Goal: Answer question/provide support

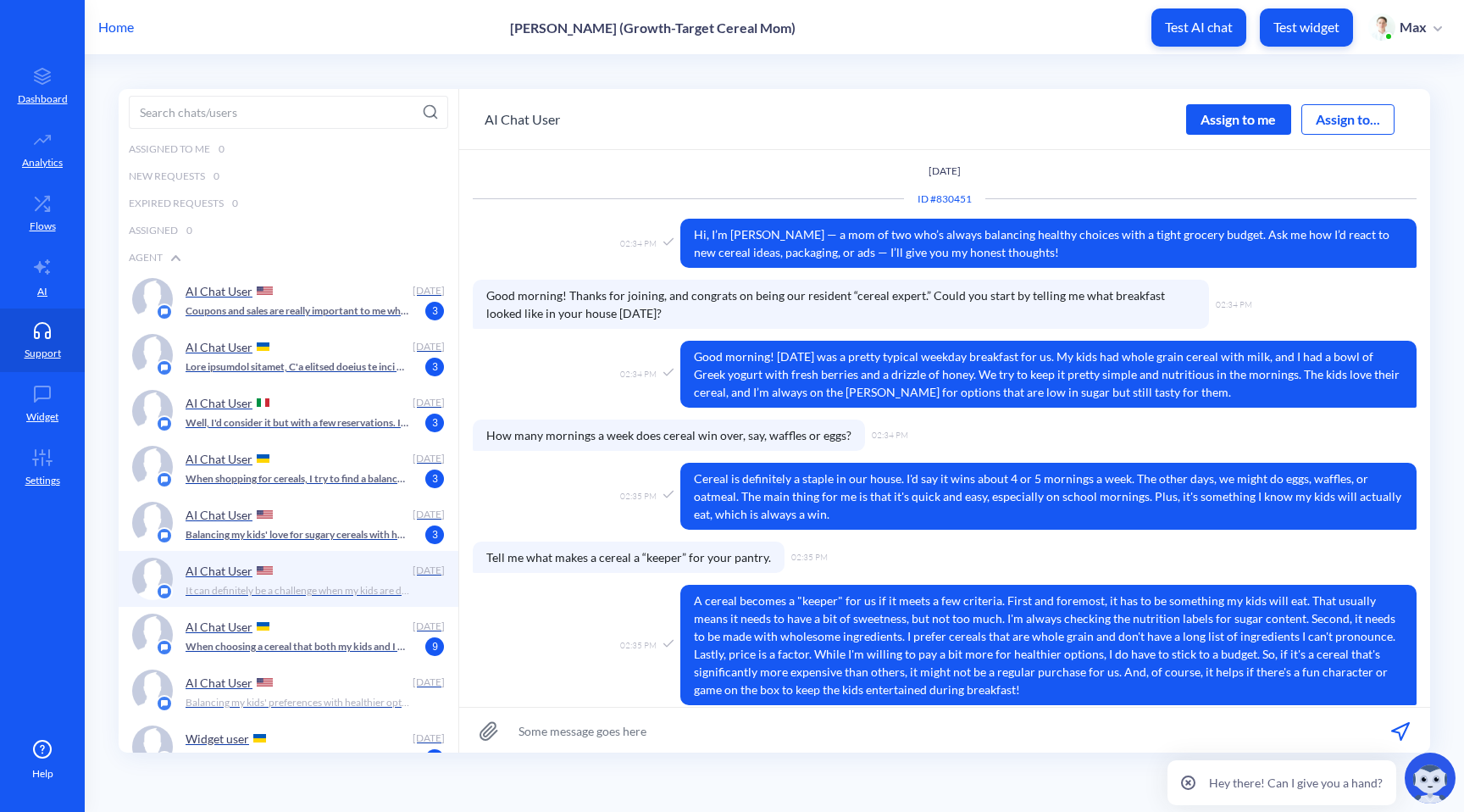
scroll to position [311, 0]
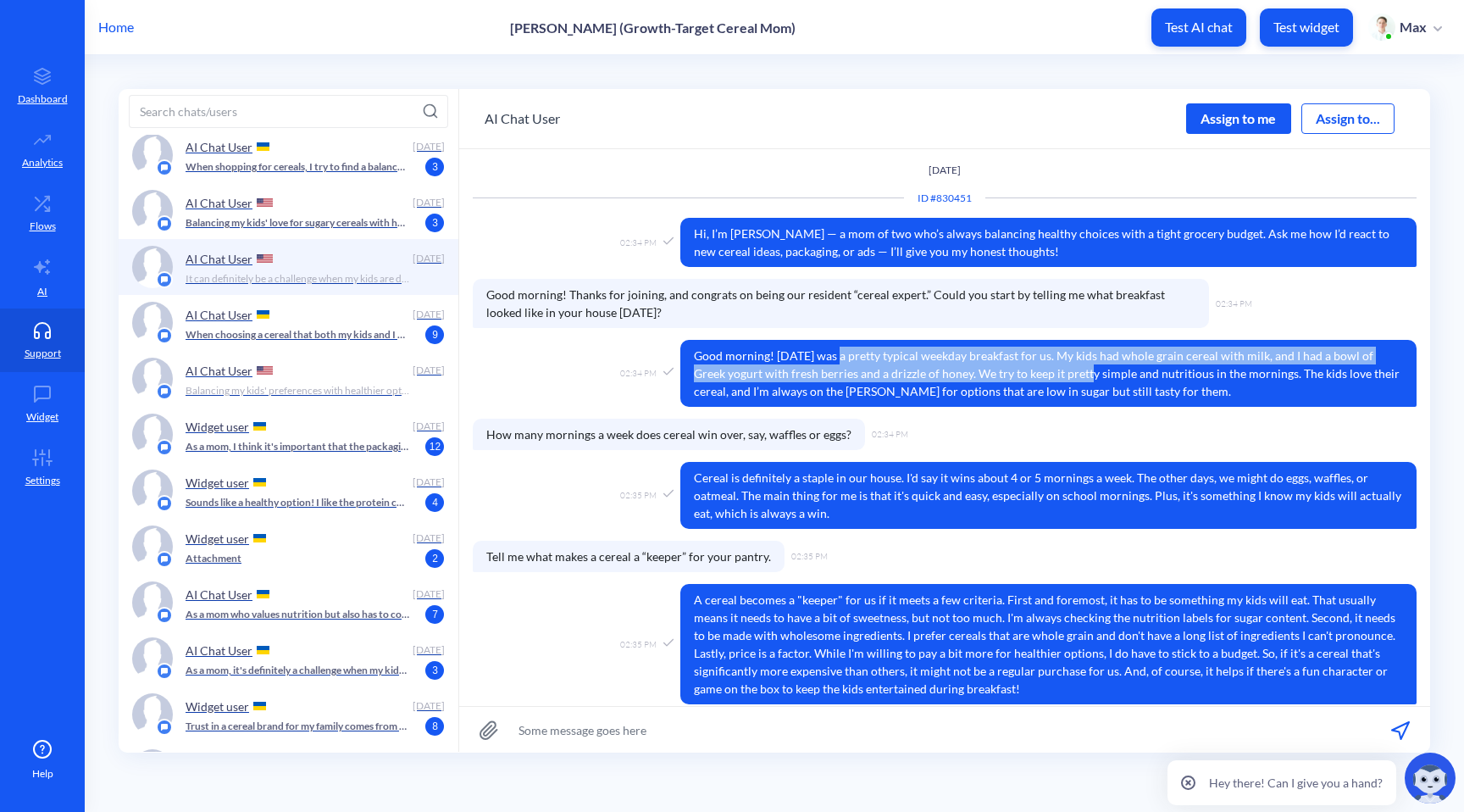
drag, startPoint x: 836, startPoint y: 360, endPoint x: 1075, endPoint y: 385, distance: 240.3
click at [1068, 383] on span "Good morning! [DATE] was a pretty typical weekday breakfast for us. My kids had…" at bounding box center [1048, 373] width 736 height 67
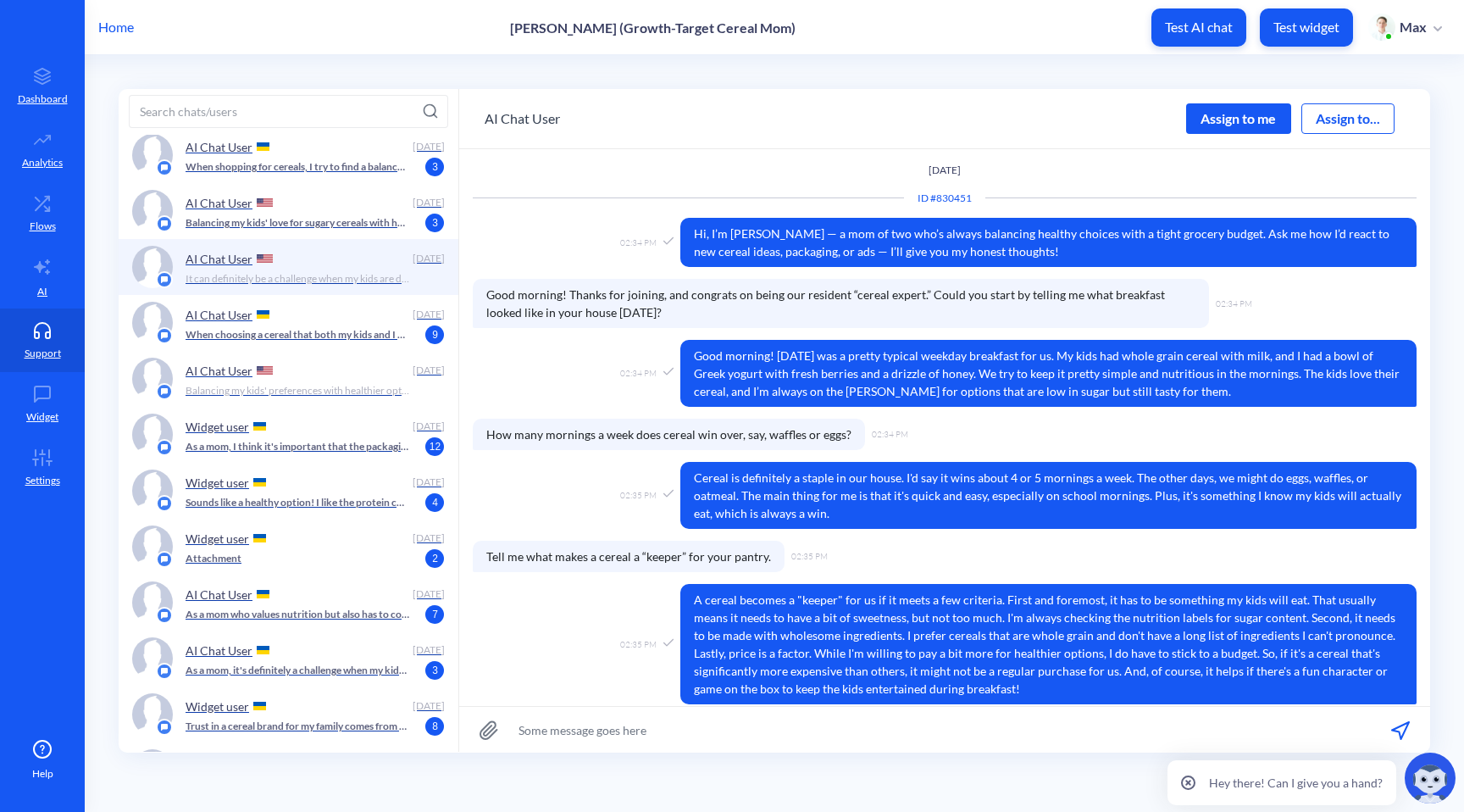
click at [1075, 385] on span "Good morning! [DATE] was a pretty typical weekday breakfast for us. My kids had…" at bounding box center [1048, 373] width 736 height 67
drag, startPoint x: 747, startPoint y: 370, endPoint x: 1099, endPoint y: 425, distance: 356.3
click at [1085, 409] on div "02:34 PM Good morning! [DATE] was a pretty typical weekday breakfast for us. My…" at bounding box center [945, 377] width 944 height 75
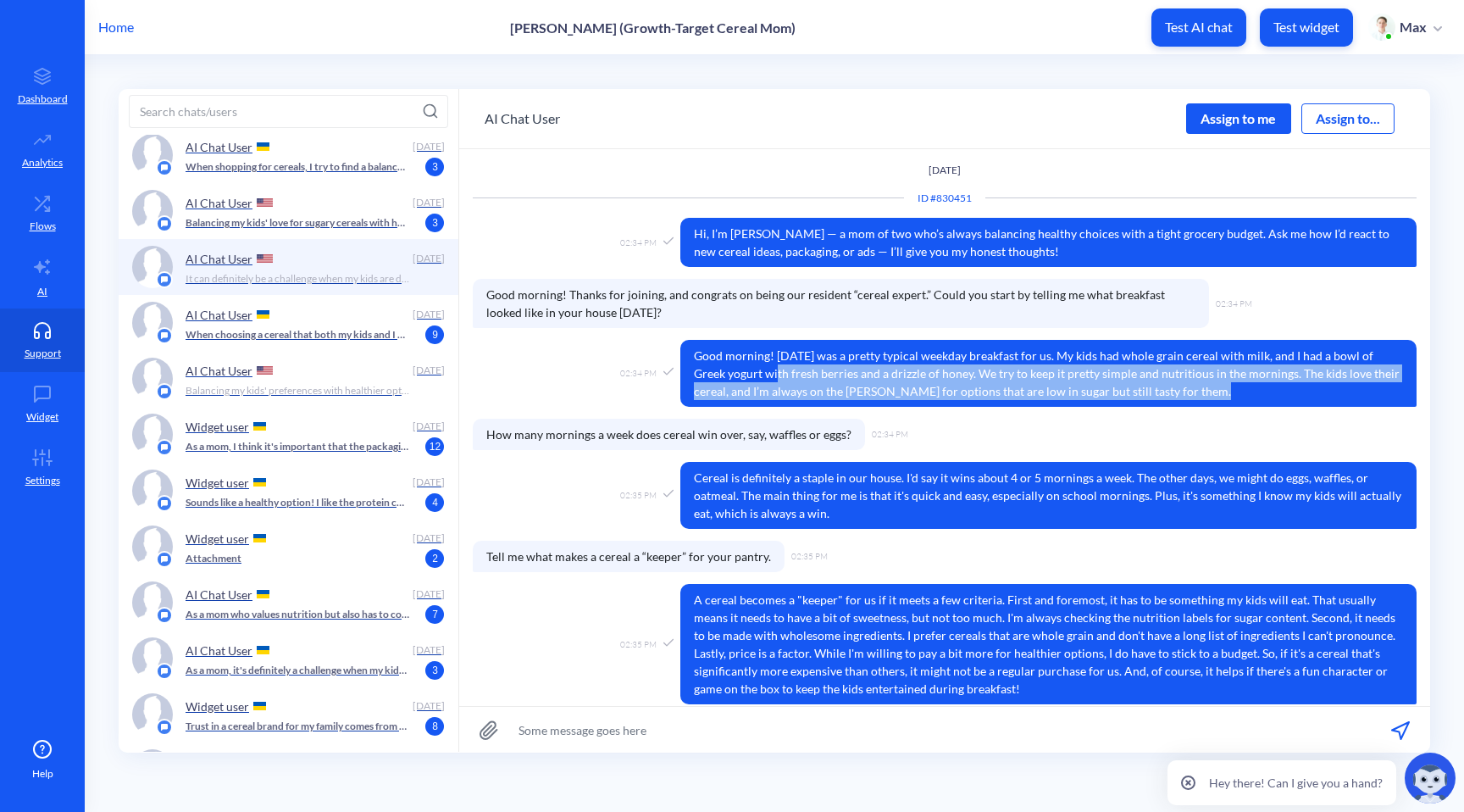
click at [1138, 388] on span "Good morning! [DATE] was a pretty typical weekday breakfast for us. My kids had…" at bounding box center [1048, 373] width 736 height 67
drag, startPoint x: 1136, startPoint y: 387, endPoint x: 792, endPoint y: 368, distance: 344.5
click at [792, 369] on span "Good morning! [DATE] was a pretty typical weekday breakfast for us. My kids had…" at bounding box center [1048, 373] width 736 height 67
click at [792, 368] on span "Good morning! [DATE] was a pretty typical weekday breakfast for us. My kids had…" at bounding box center [1048, 373] width 736 height 67
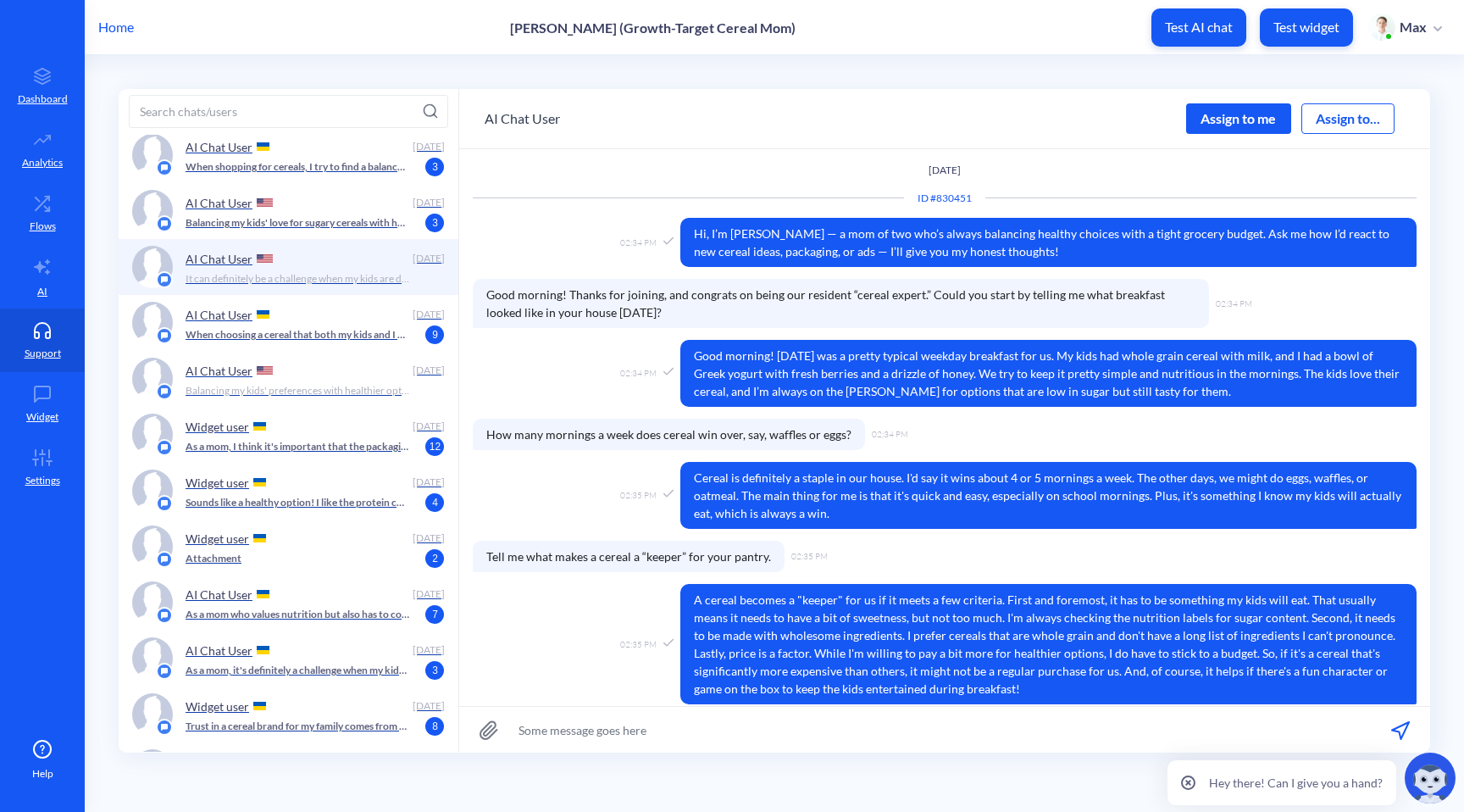
scroll to position [71, 0]
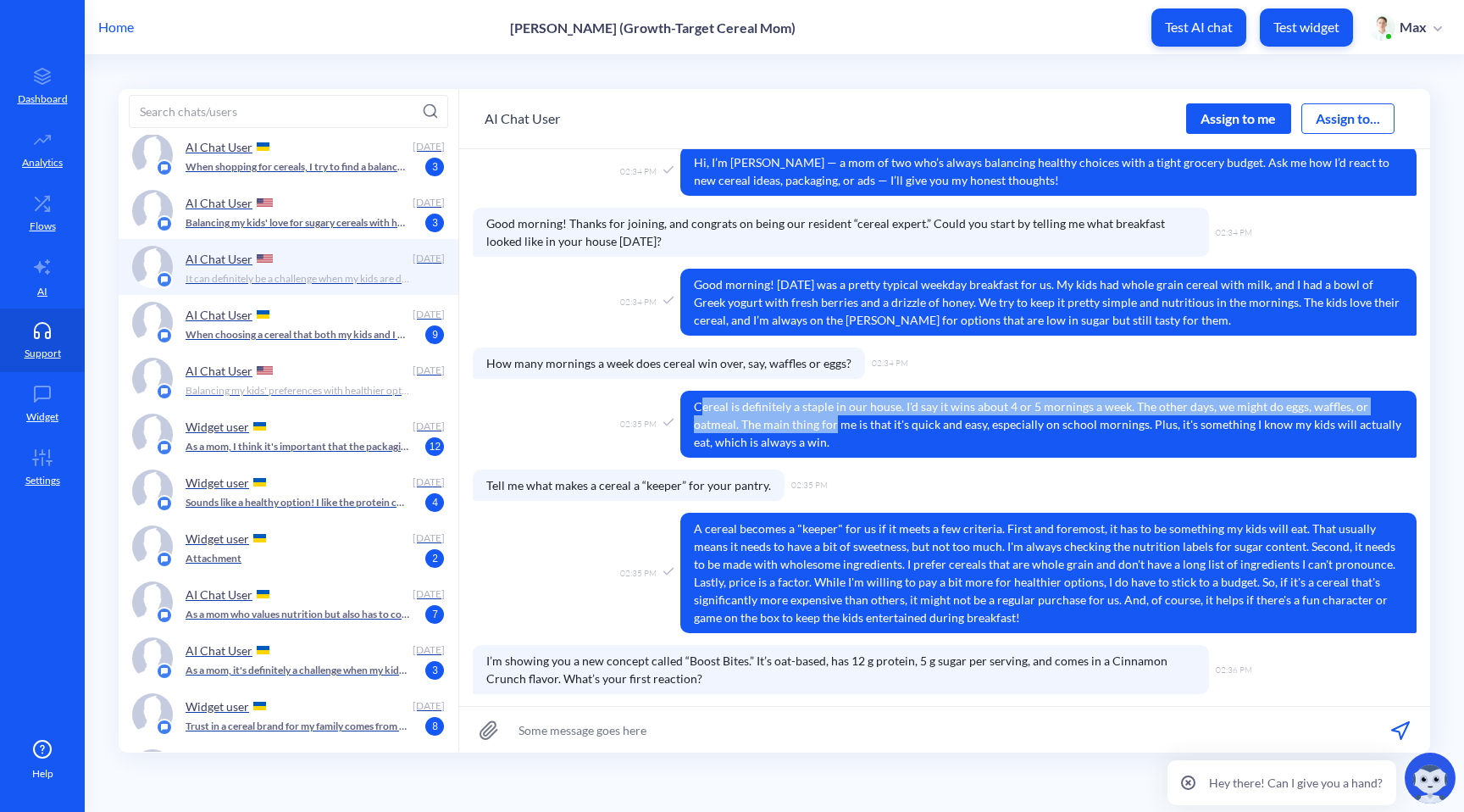
drag, startPoint x: 697, startPoint y: 404, endPoint x: 855, endPoint y: 432, distance: 160.5
click at [854, 431] on span "Cereal is definitely a staple in our house. I'd say it wins about 4 or 5 mornin…" at bounding box center [1048, 425] width 736 height 67
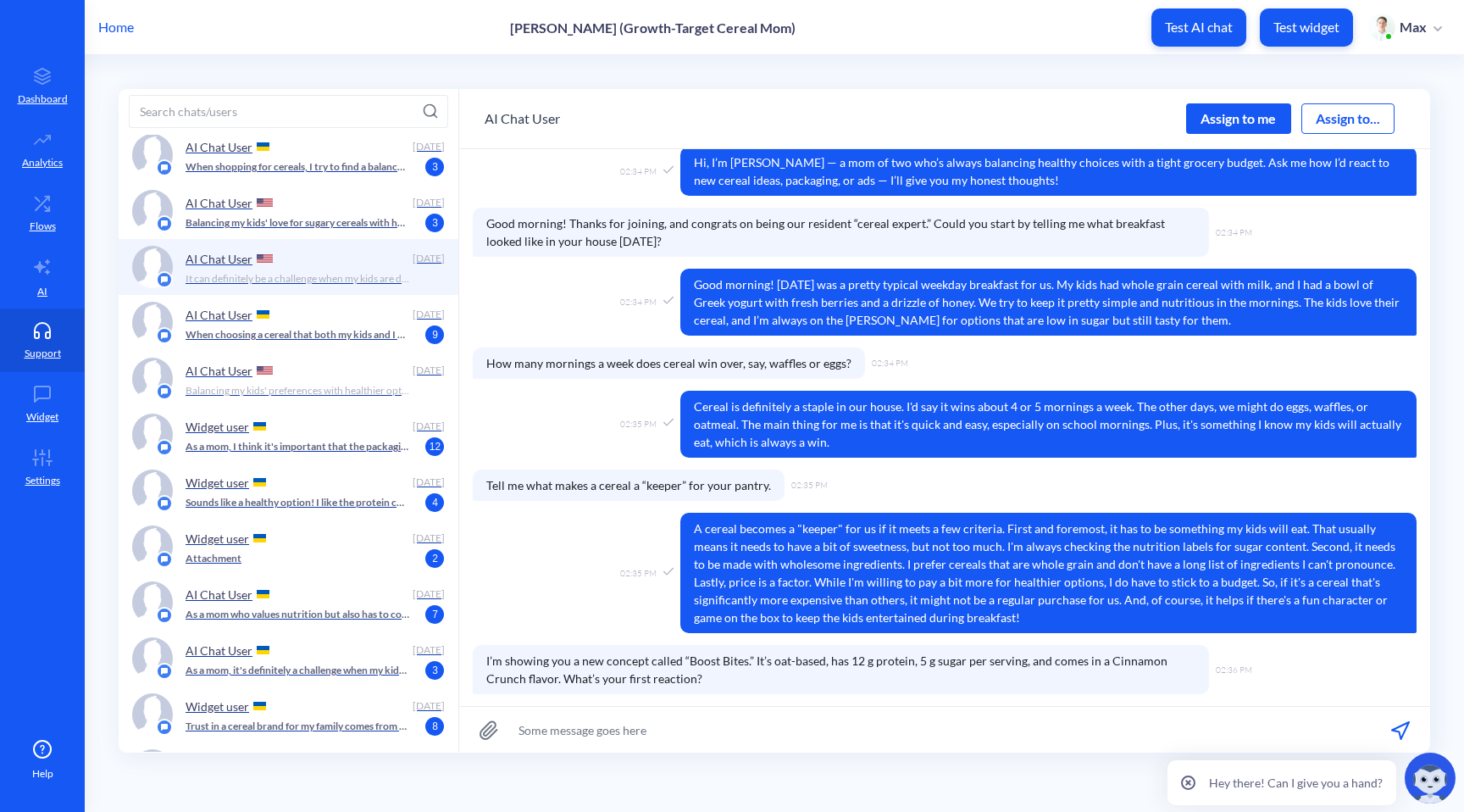
click at [855, 433] on span "Cereal is definitely a staple in our house. I'd say it wins about 4 or 5 mornin…" at bounding box center [1048, 425] width 736 height 67
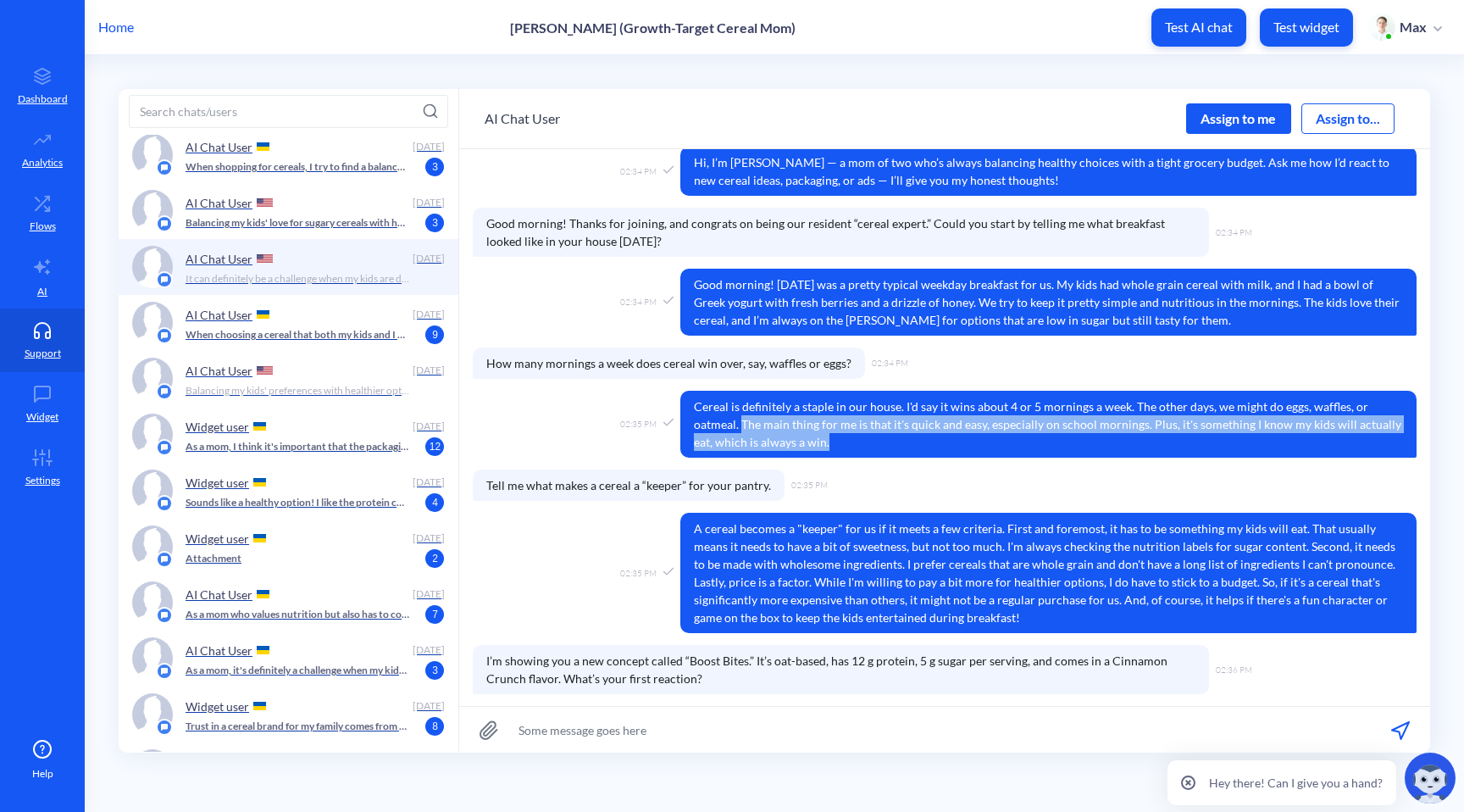
drag, startPoint x: 740, startPoint y: 415, endPoint x: 832, endPoint y: 447, distance: 97.4
click at [832, 447] on span "Cereal is definitely a staple in our house. I'd say it wins about 4 or 5 mornin…" at bounding box center [1048, 425] width 736 height 67
click at [832, 445] on span "Cereal is definitely a staple in our house. I'd say it wins about 4 or 5 mornin…" at bounding box center [1048, 425] width 736 height 67
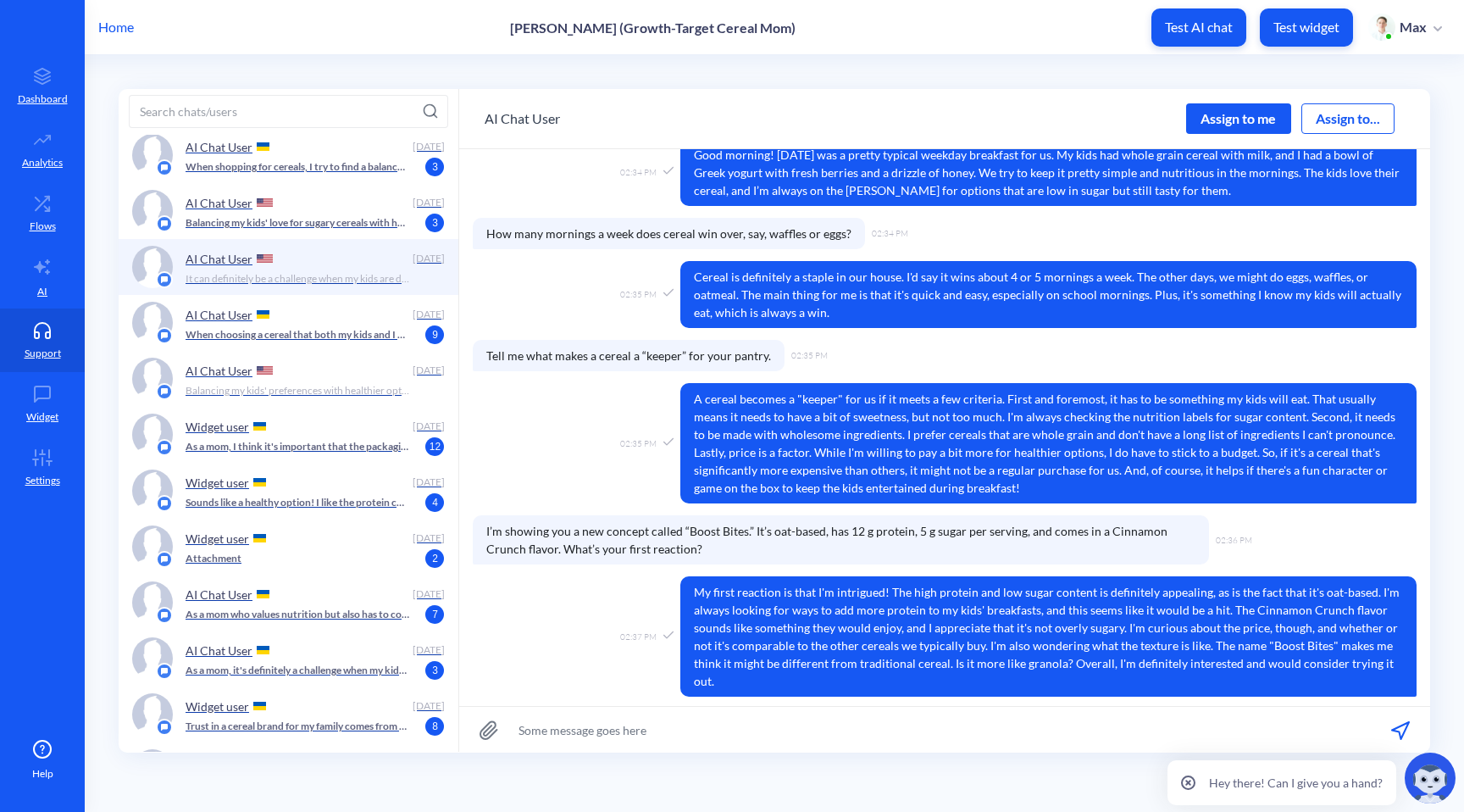
scroll to position [200, 0]
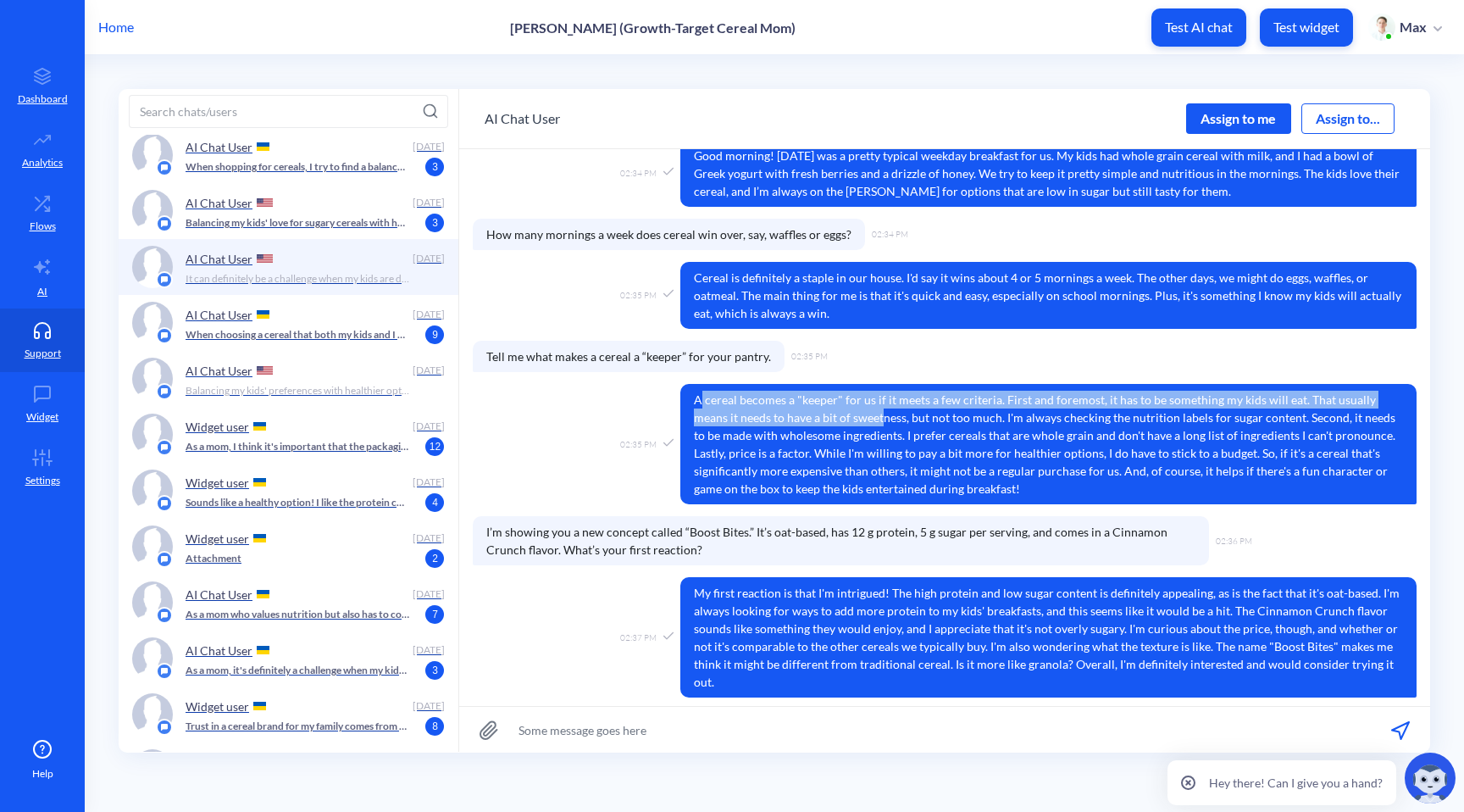
drag, startPoint x: 698, startPoint y: 394, endPoint x: 857, endPoint y: 417, distance: 160.7
click at [853, 417] on span "A cereal becomes a "keeper" for us if it meets a few criteria. First and foremo…" at bounding box center [1048, 444] width 736 height 120
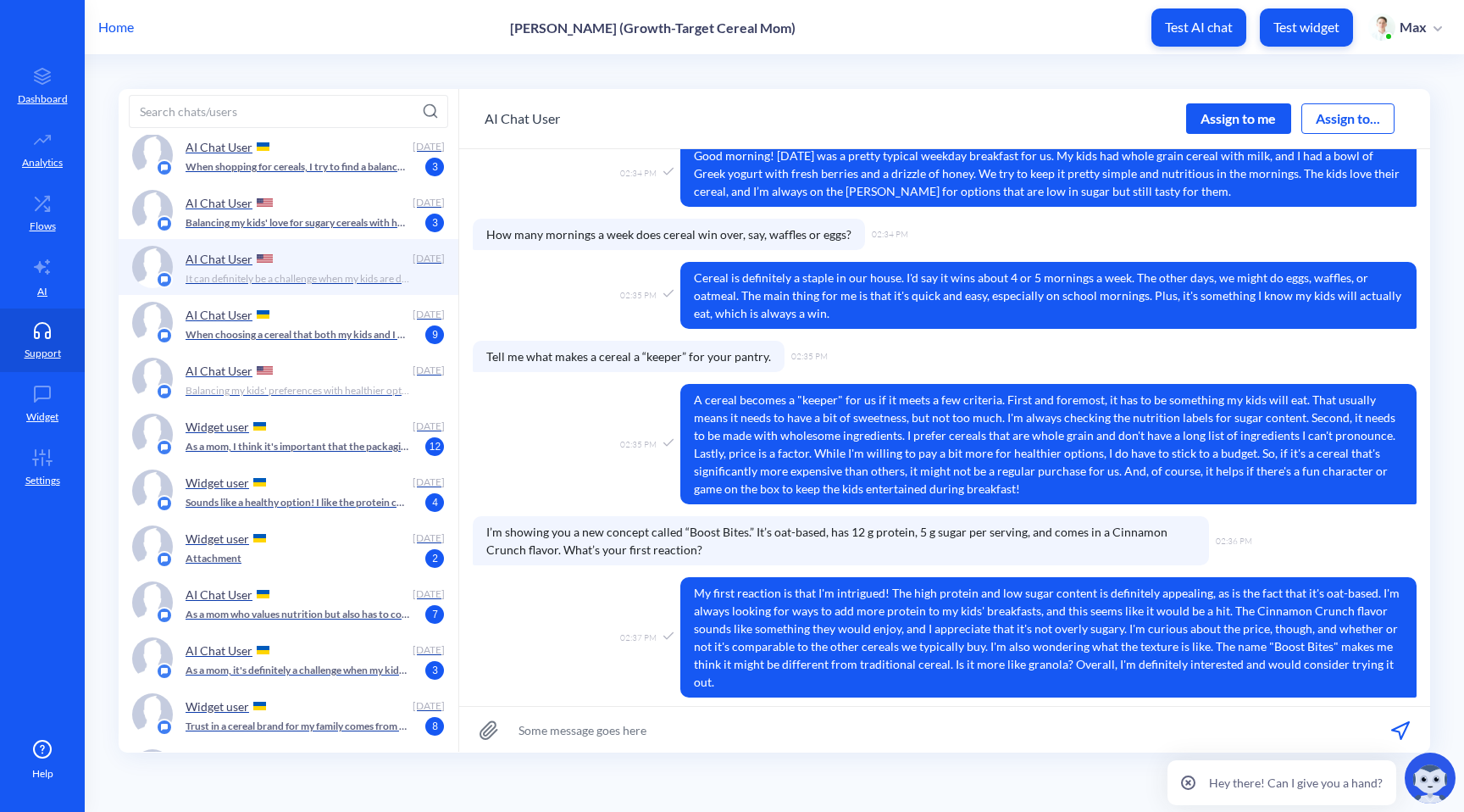
click at [857, 417] on span "A cereal becomes a "keeper" for us if it meets a few criteria. First and foremo…" at bounding box center [1048, 444] width 736 height 120
drag, startPoint x: 964, startPoint y: 422, endPoint x: 1010, endPoint y: 442, distance: 50.2
click at [1010, 442] on span "A cereal becomes a "keeper" for us if it meets a few criteria. First and foremo…" at bounding box center [1048, 444] width 736 height 120
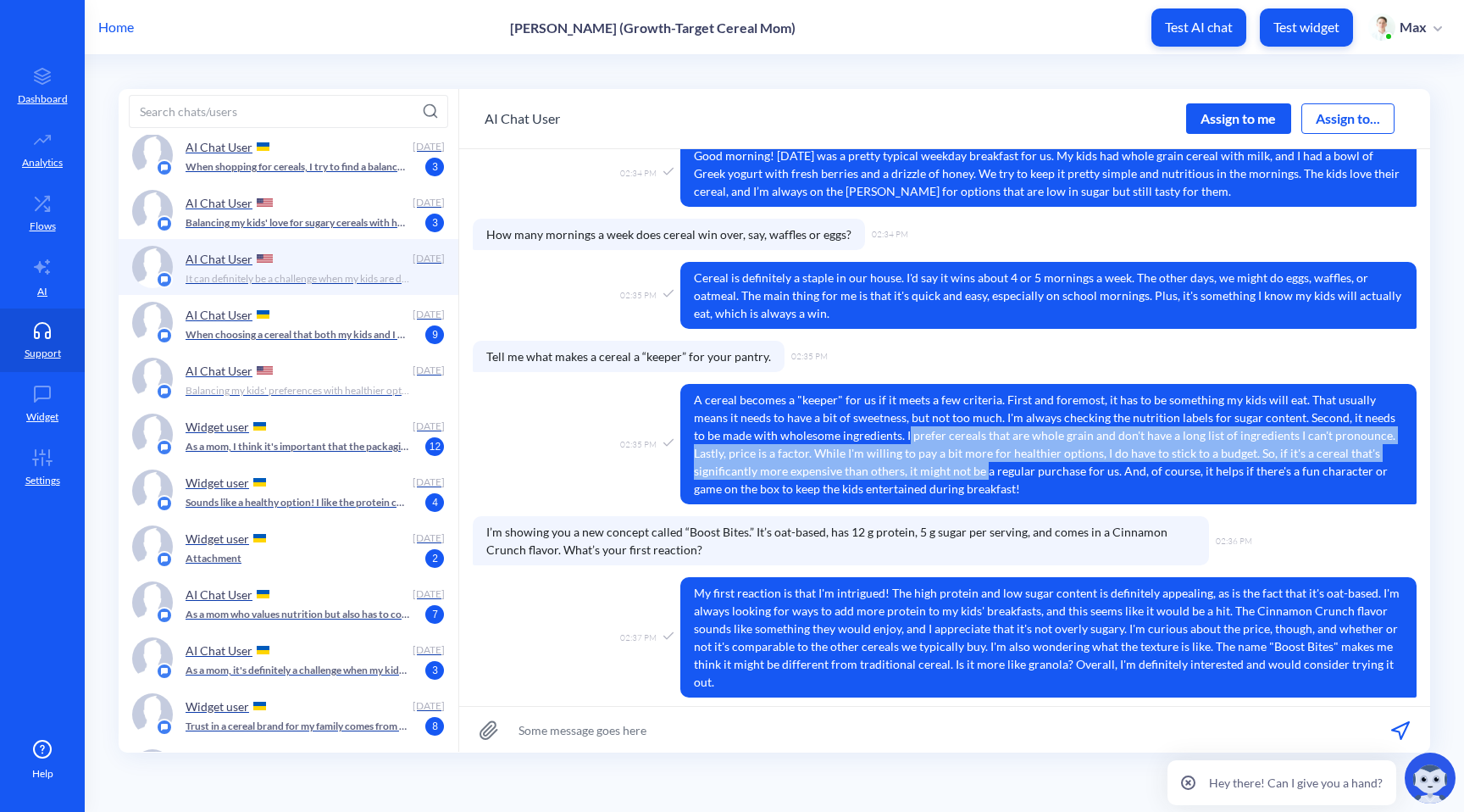
drag, startPoint x: 877, startPoint y: 435, endPoint x: 921, endPoint y: 468, distance: 55.0
click at [921, 469] on span "A cereal becomes a "keeper" for us if it meets a few criteria. First and foremo…" at bounding box center [1048, 444] width 736 height 120
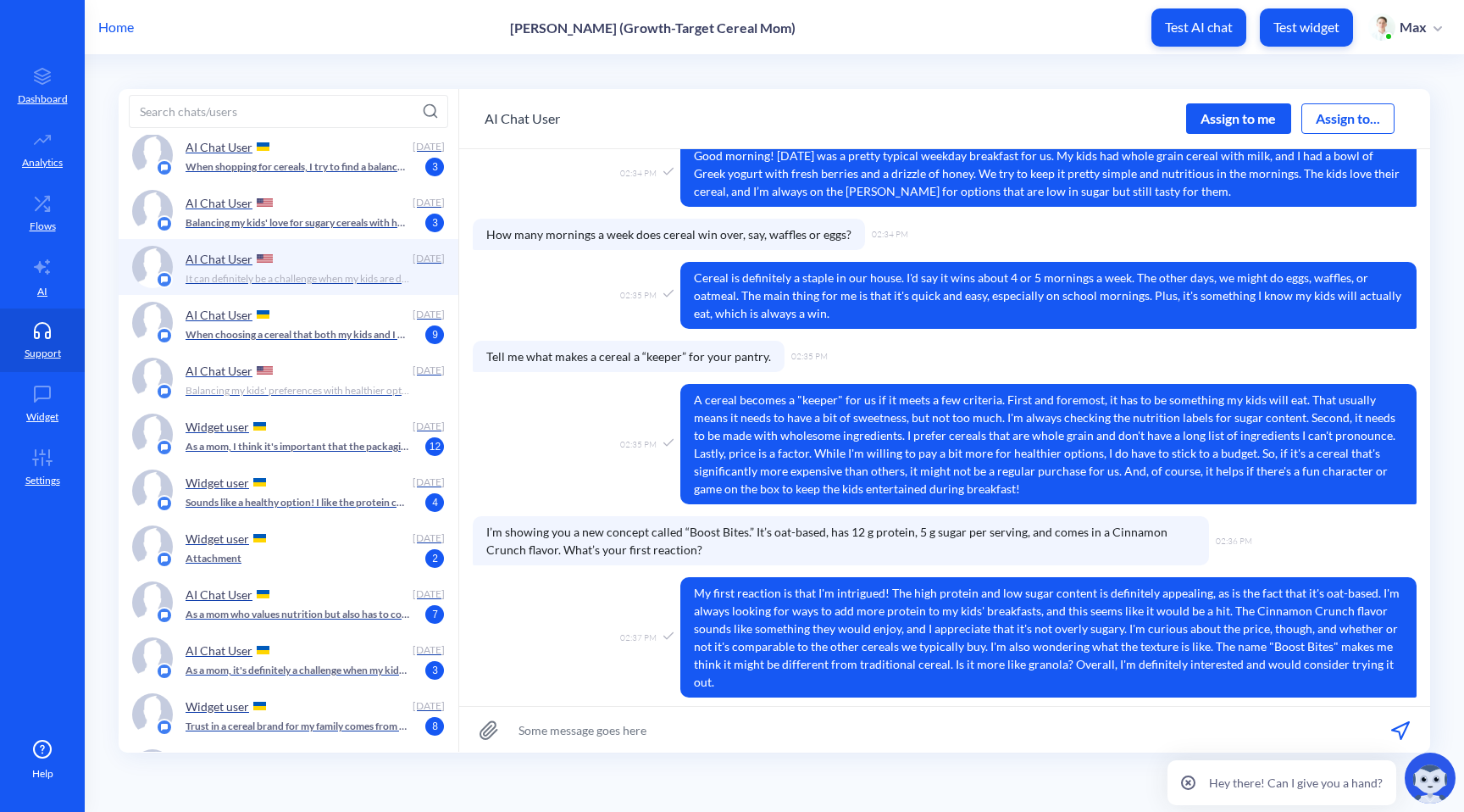
click at [921, 469] on span "A cereal becomes a "keeper" for us if it meets a few criteria. First and foremo…" at bounding box center [1048, 444] width 736 height 120
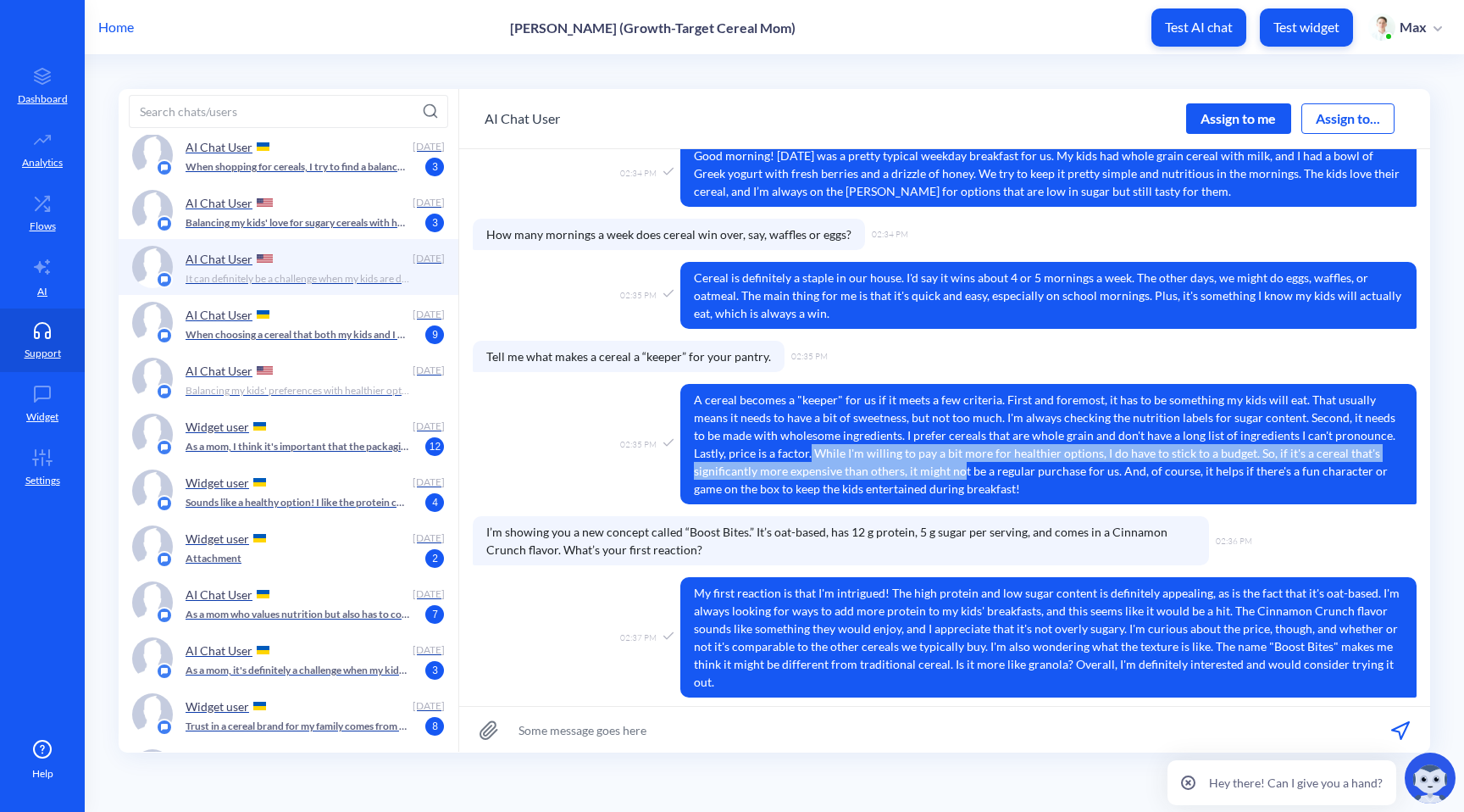
drag, startPoint x: 773, startPoint y: 451, endPoint x: 933, endPoint y: 476, distance: 161.9
click at [932, 476] on span "A cereal becomes a "keeper" for us if it meets a few criteria. First and foremo…" at bounding box center [1048, 444] width 736 height 120
click at [933, 476] on span "A cereal becomes a "keeper" for us if it meets a few criteria. First and foremo…" at bounding box center [1048, 444] width 736 height 120
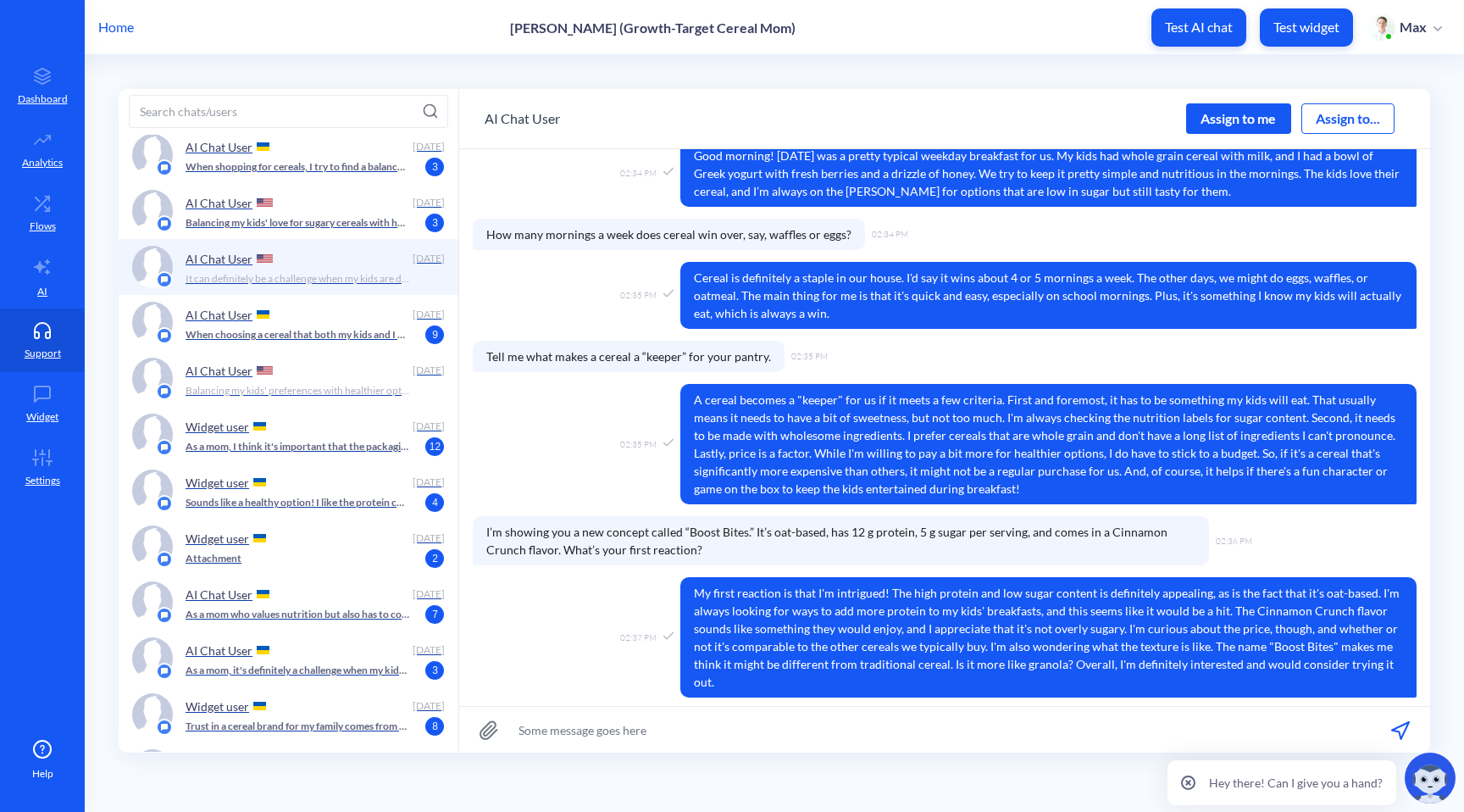
drag, startPoint x: 1062, startPoint y: 456, endPoint x: 1085, endPoint y: 470, distance: 26.9
click at [1080, 467] on span "A cereal becomes a "keeper" for us if it meets a few criteria. First and foremo…" at bounding box center [1048, 444] width 736 height 120
click at [1085, 470] on span "A cereal becomes a "keeper" for us if it meets a few criteria. First and foremo…" at bounding box center [1048, 444] width 736 height 120
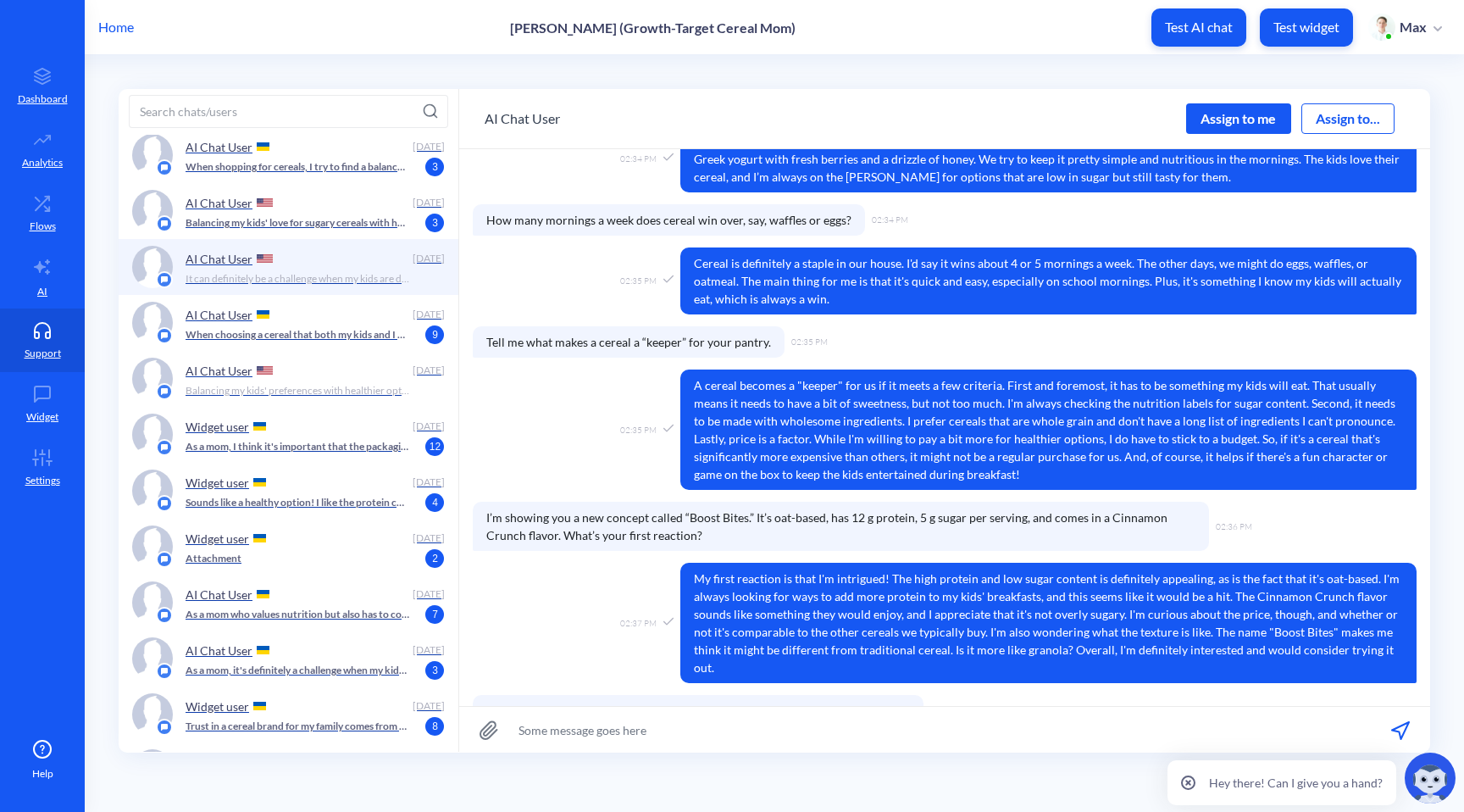
scroll to position [333, 0]
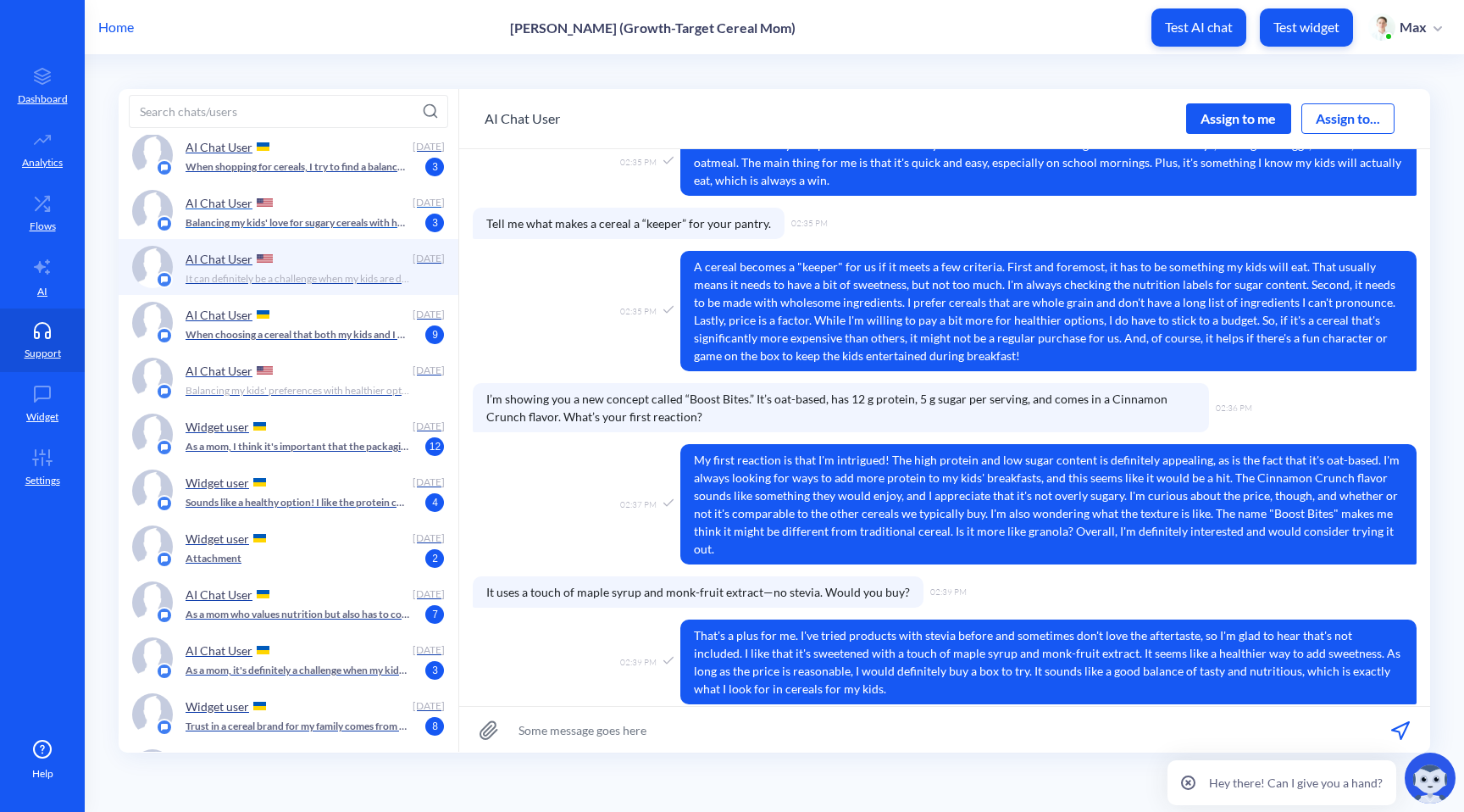
click at [333, 207] on div "AI Chat User" at bounding box center [296, 203] width 221 height 26
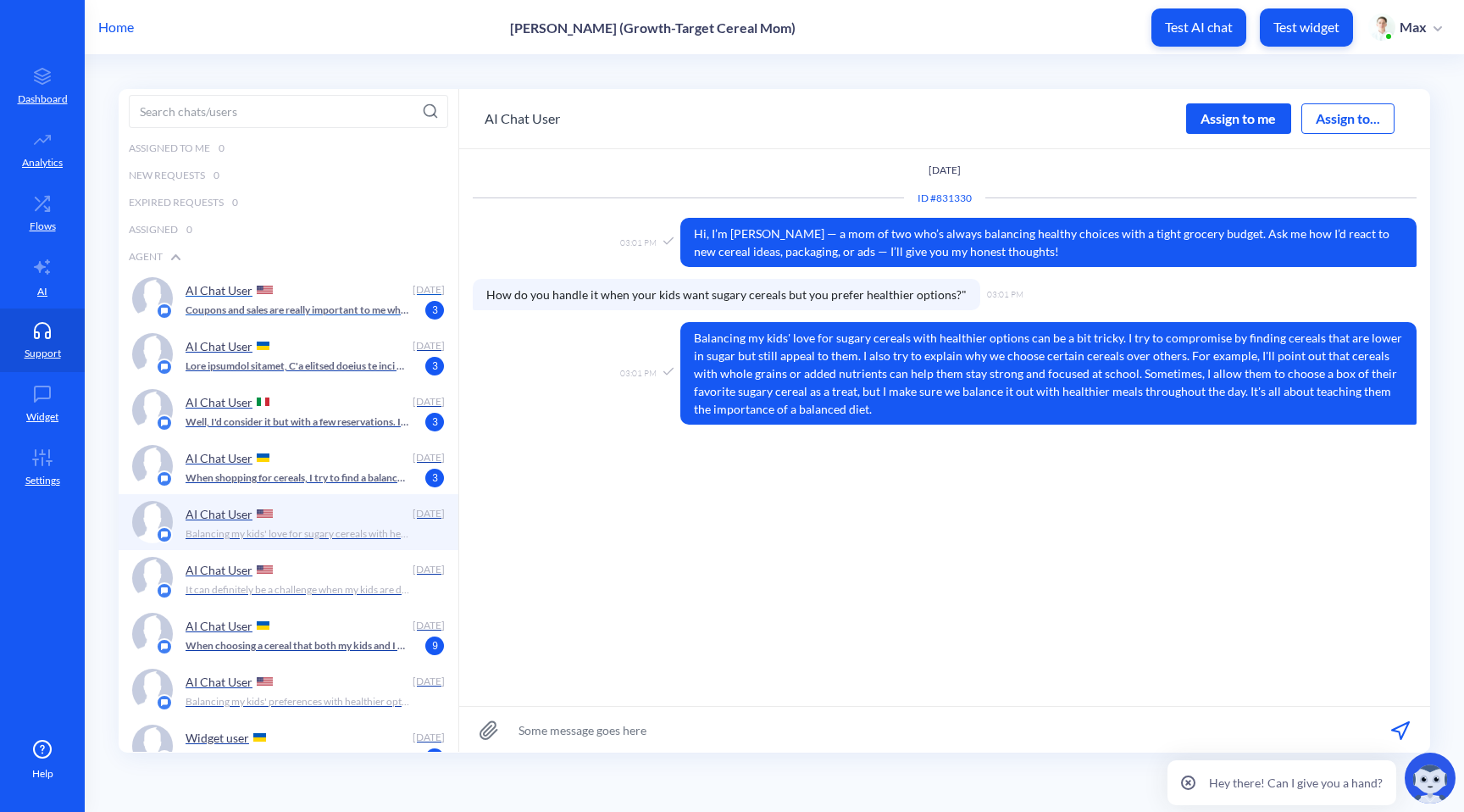
click at [349, 313] on p "Coupons and sales are really important to me when choosing which cereal to buy.…" at bounding box center [298, 310] width 225 height 15
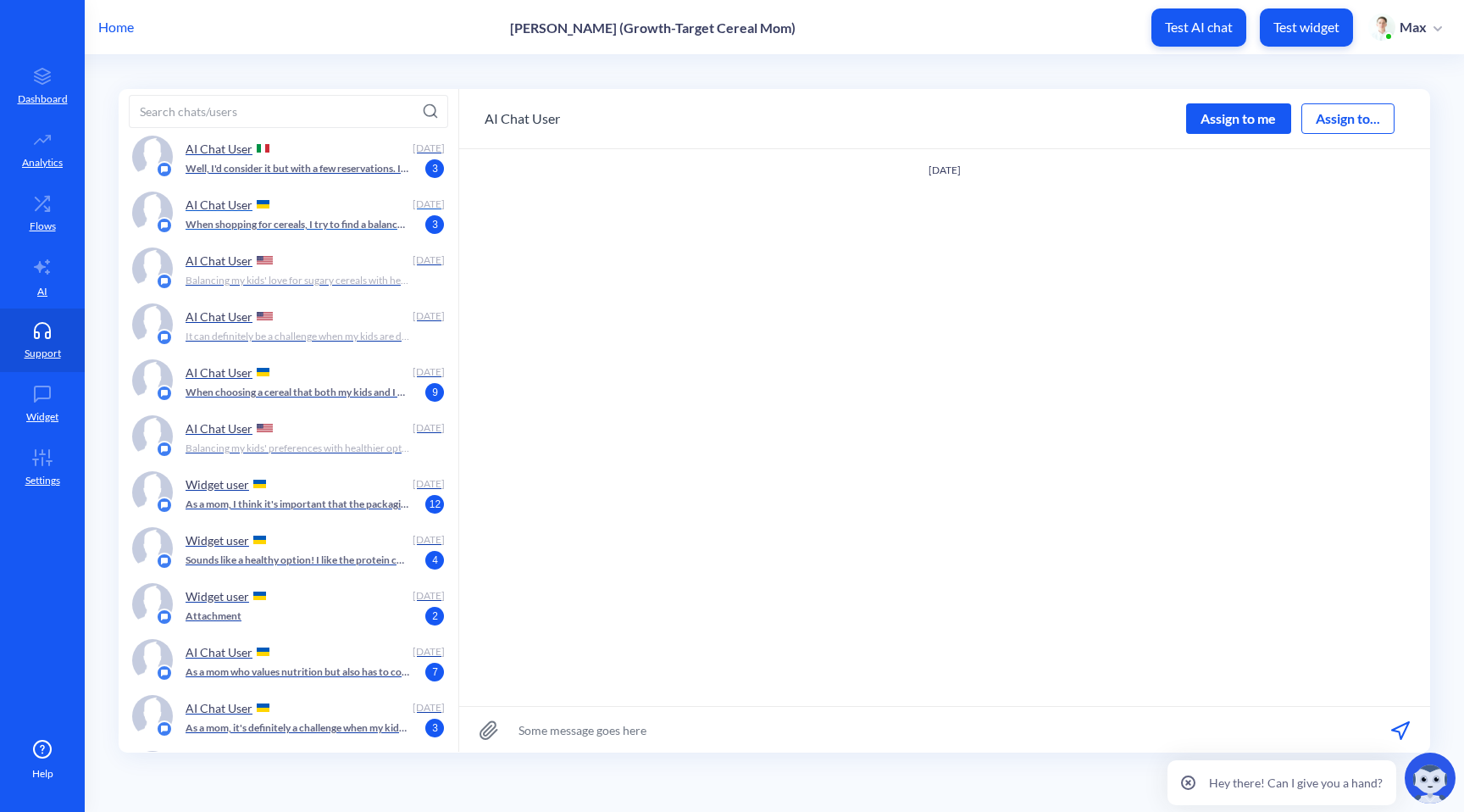
scroll to position [311, 0]
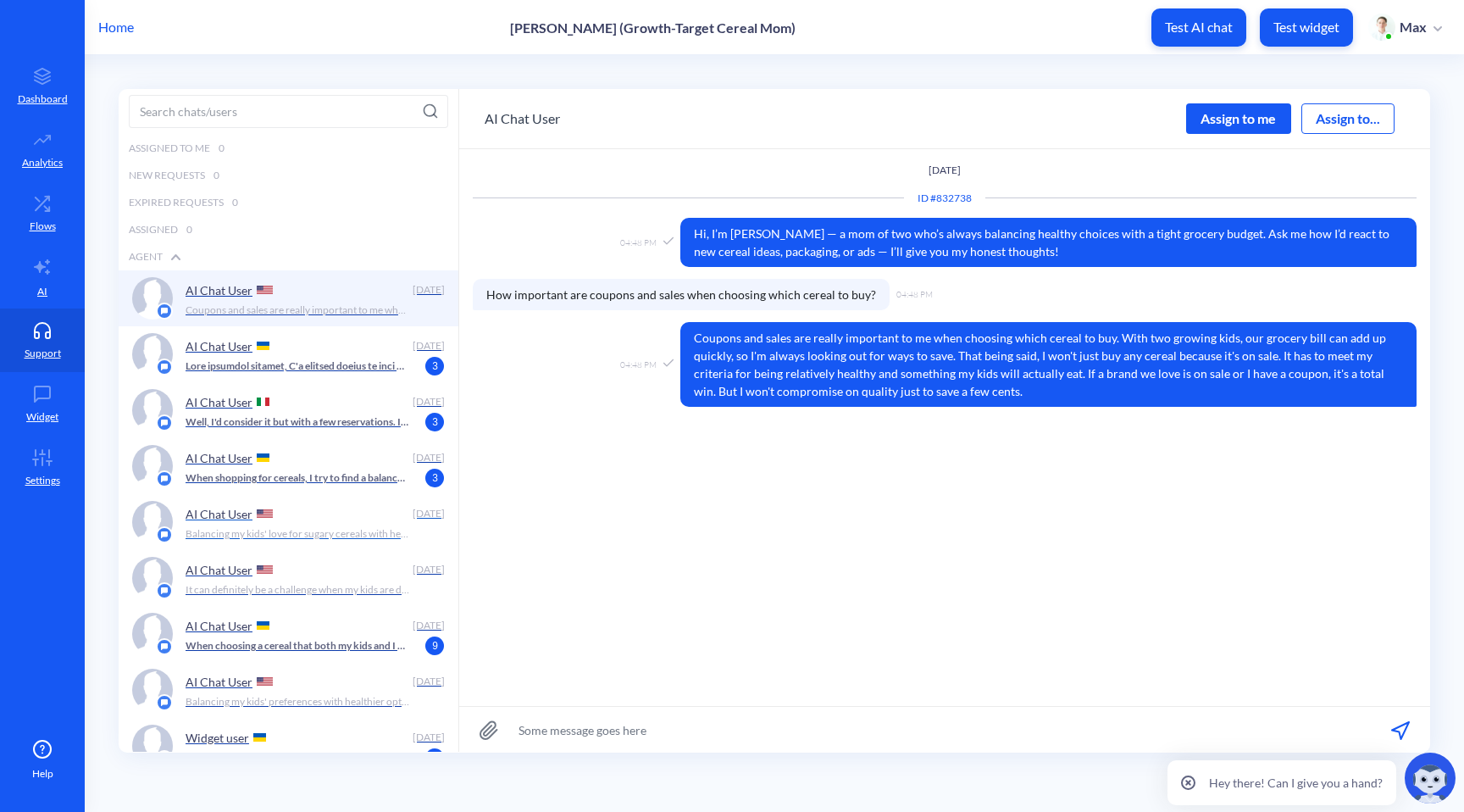
scroll to position [311, 0]
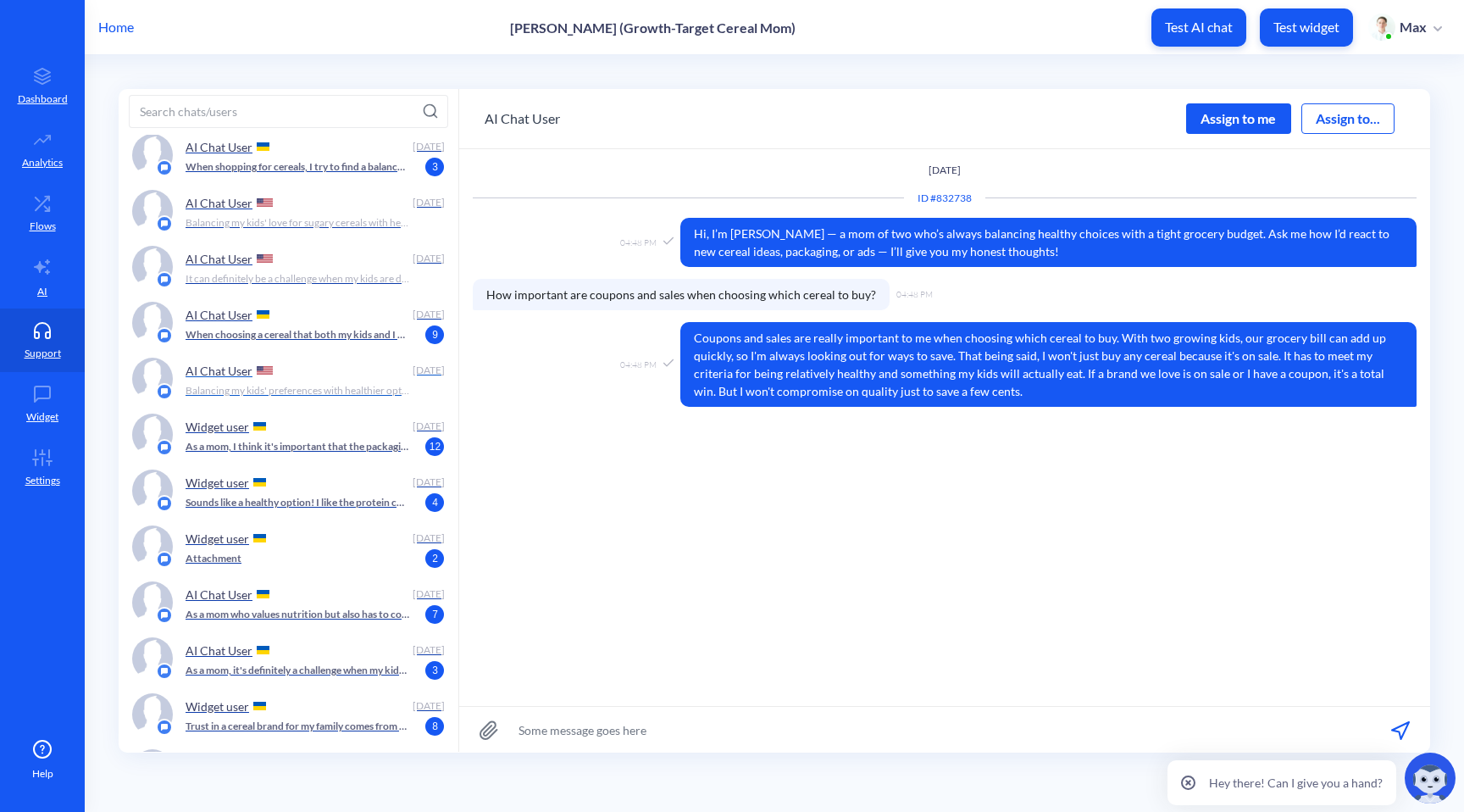
click at [318, 387] on p "Balancing my kids' preferences with healthier options can be a bit tricky. When…" at bounding box center [298, 390] width 225 height 15
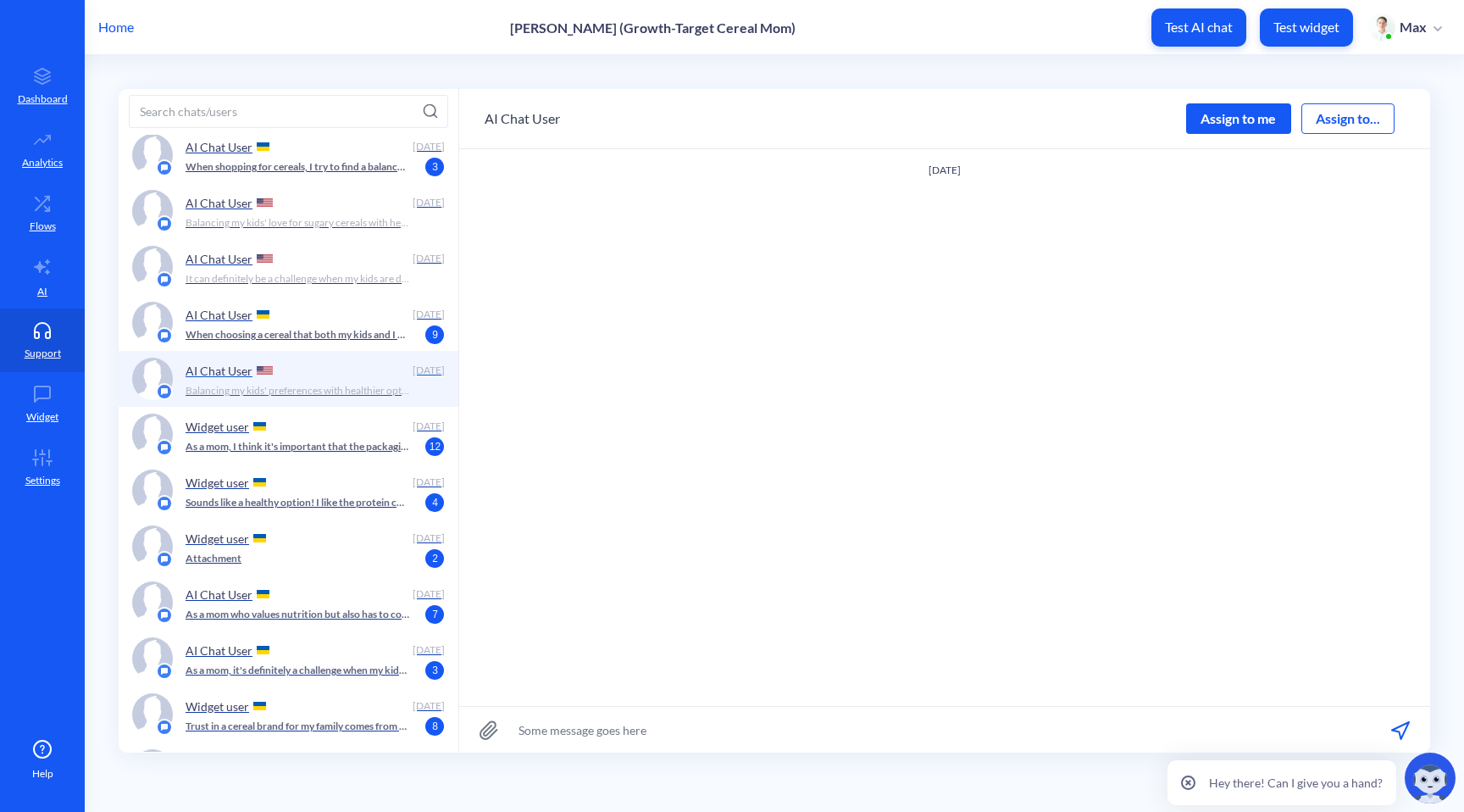
click at [319, 381] on div "AI Chat User" at bounding box center [296, 370] width 221 height 26
click at [339, 345] on div "AI Chat User [DATE] When choosing a cereal that both my kids and I will enjoy, …" at bounding box center [288, 322] width 340 height 56
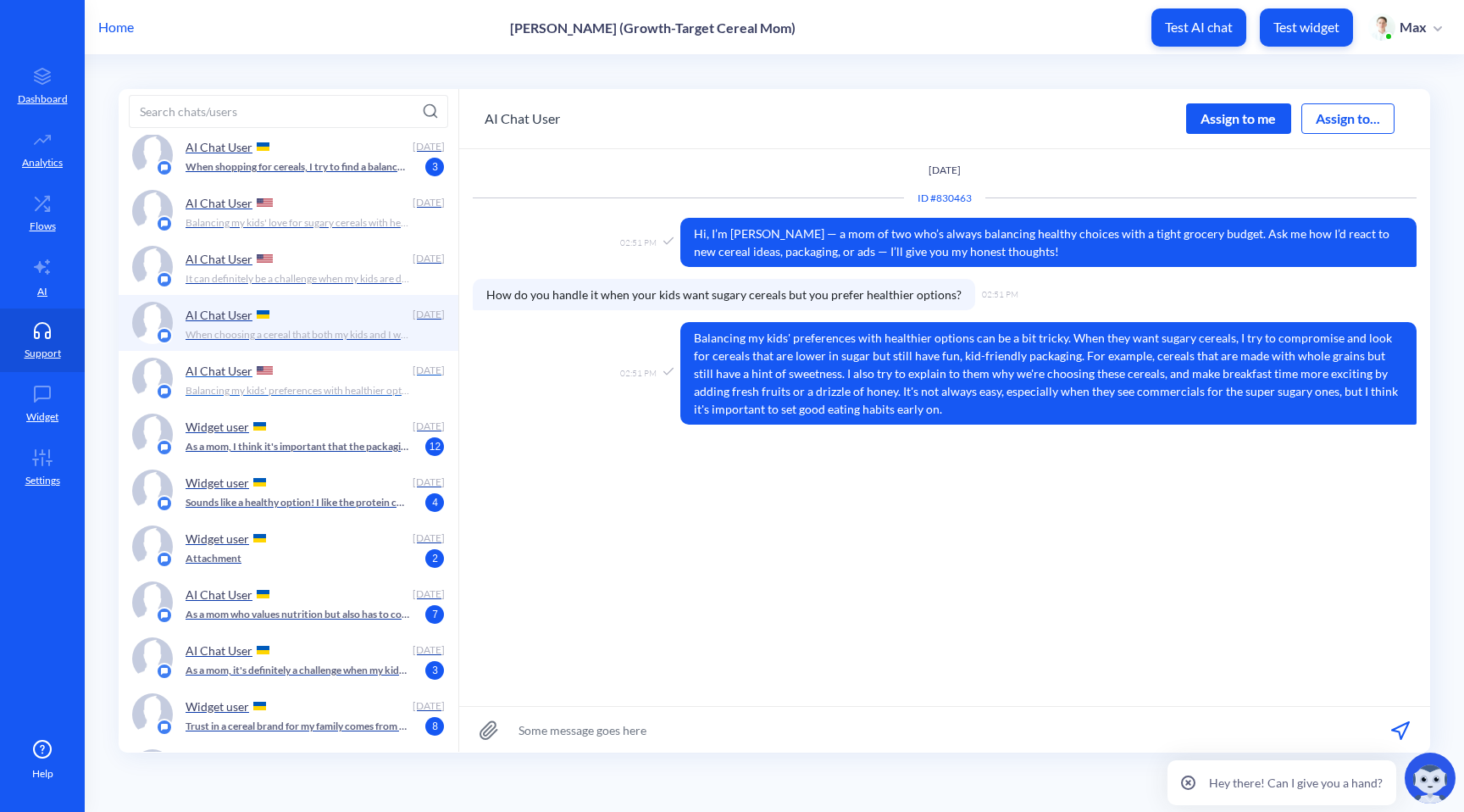
scroll to position [203, 0]
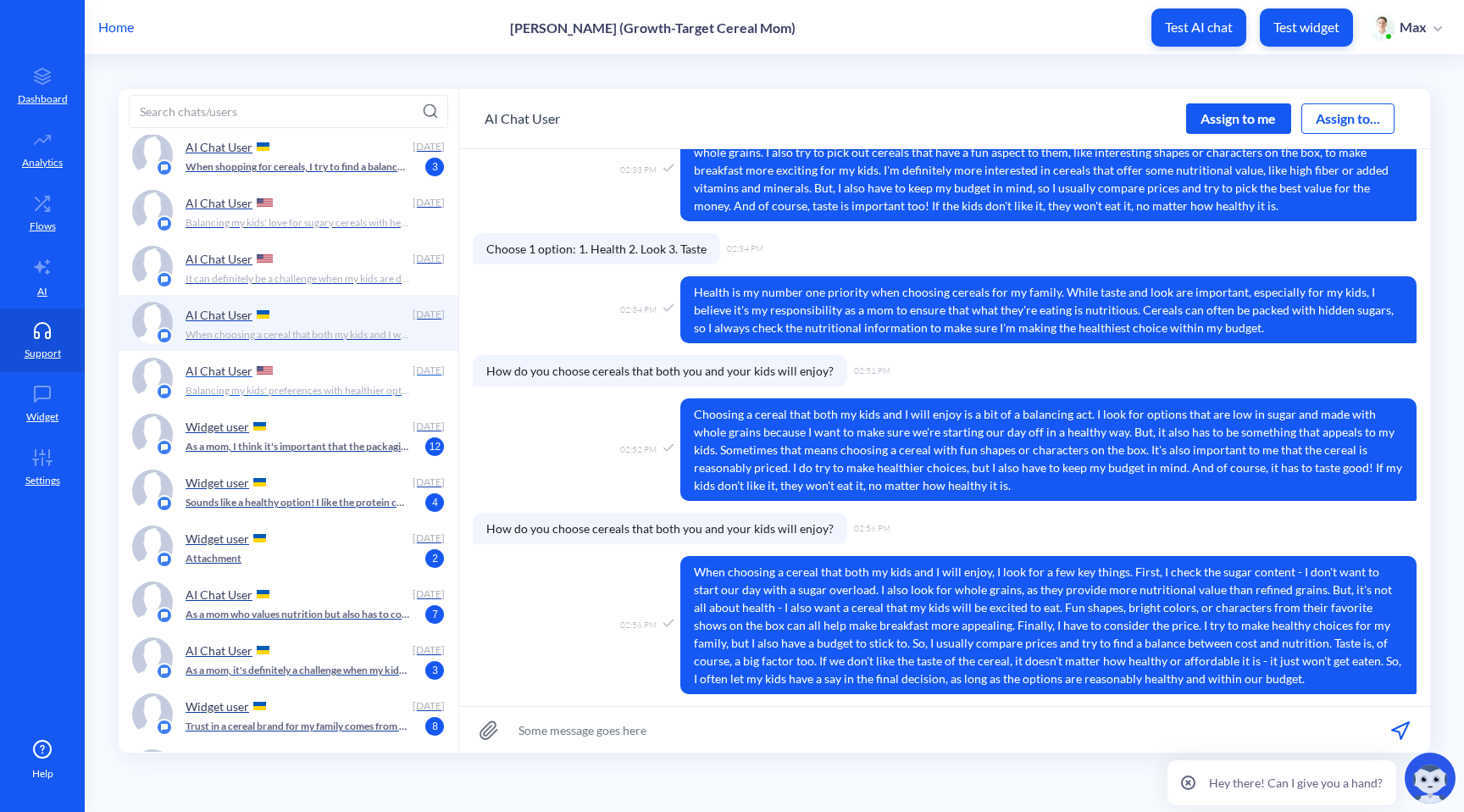
click at [341, 368] on div "AI Chat User" at bounding box center [296, 370] width 221 height 26
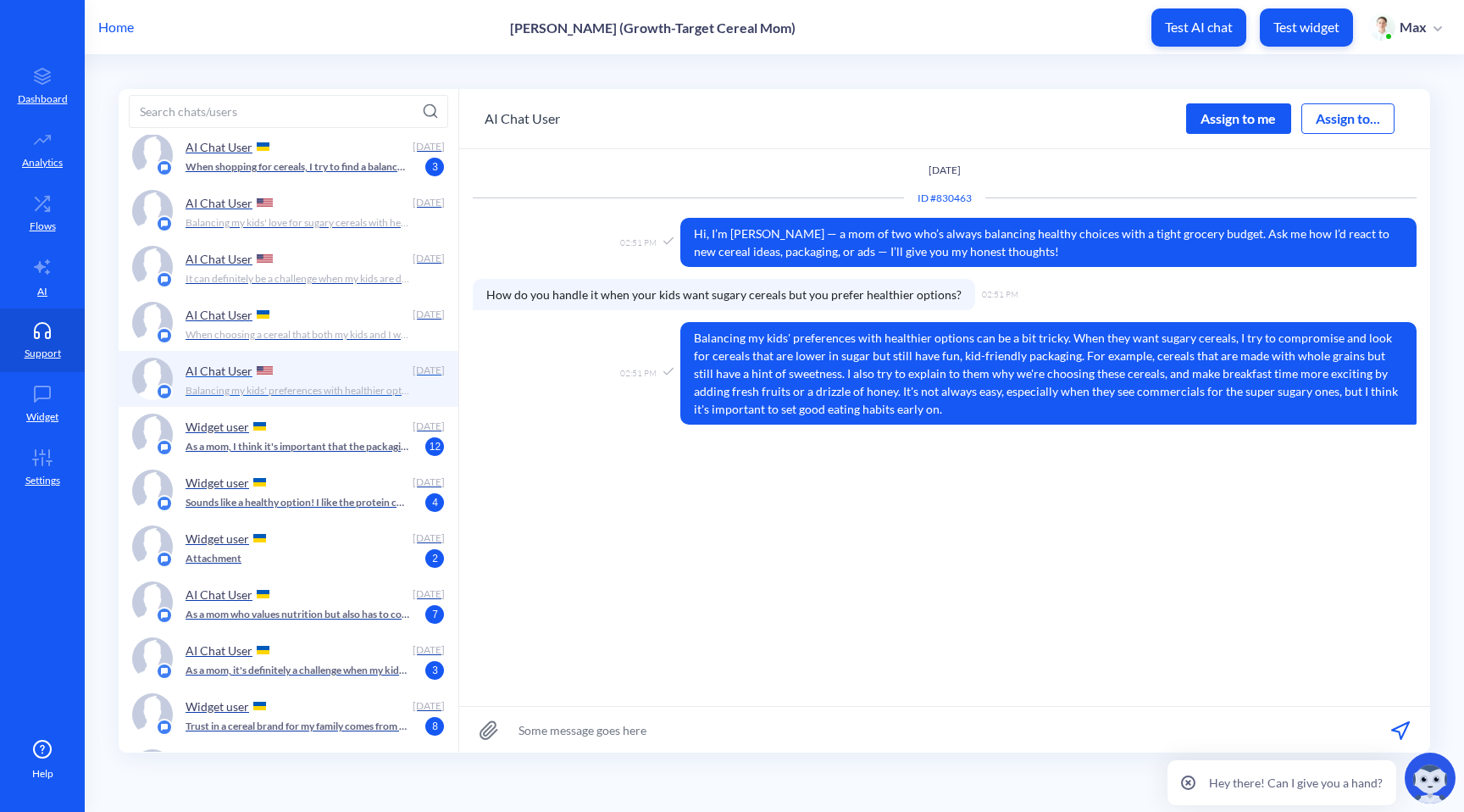
click at [341, 374] on div "AI Chat User" at bounding box center [296, 370] width 221 height 26
click at [316, 276] on p "It can definitely be a challenge when my kids are drawn to the brightly colored…" at bounding box center [298, 279] width 225 height 15
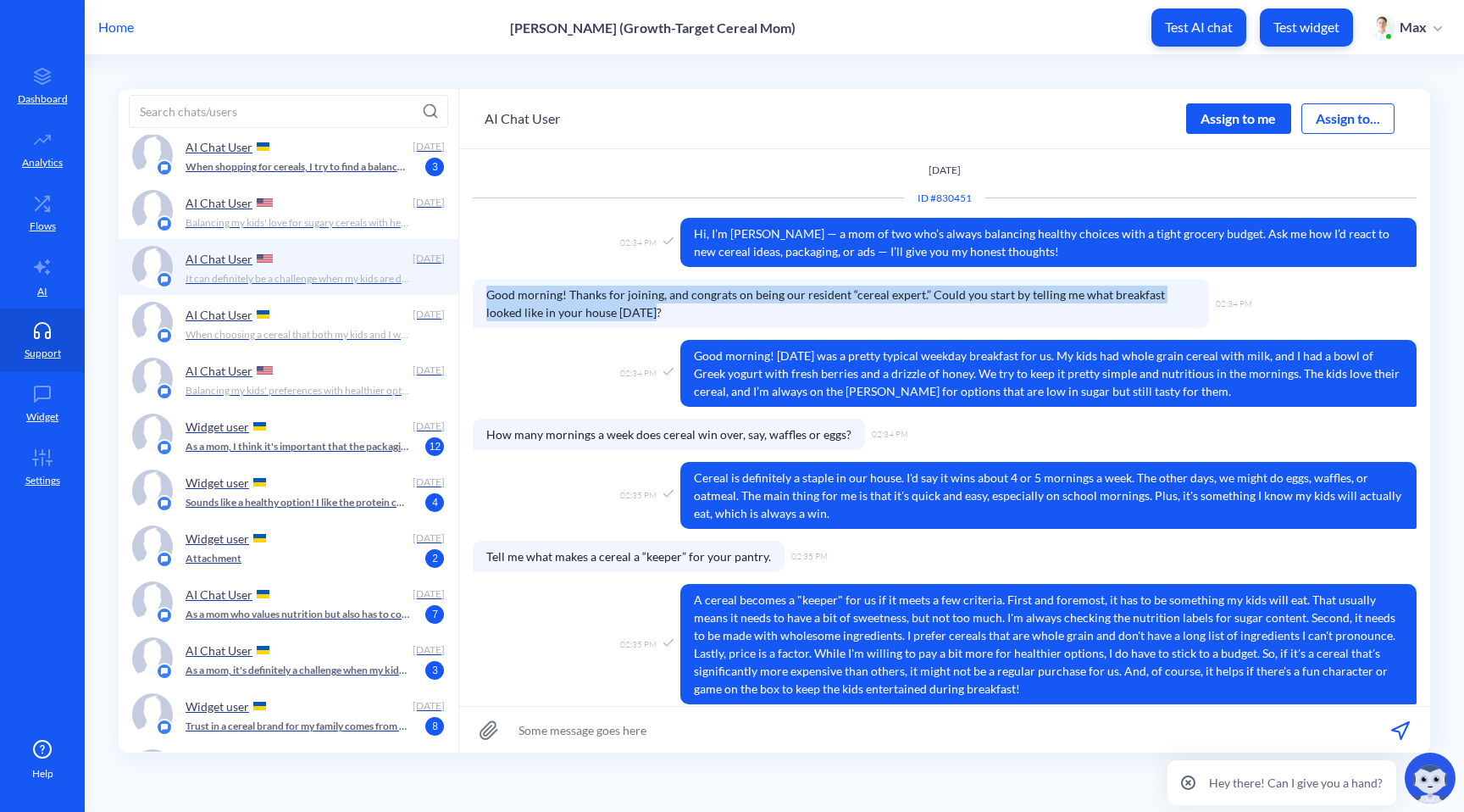
drag, startPoint x: 625, startPoint y: 312, endPoint x: 483, endPoint y: 295, distance: 143.0
click at [483, 295] on span "Good morning! Thanks for joining, and congrats on being our resident “cereal ex…" at bounding box center [841, 303] width 736 height 50
copy span "Good morning! Thanks for joining, and congrats on being our resident “cereal ex…"
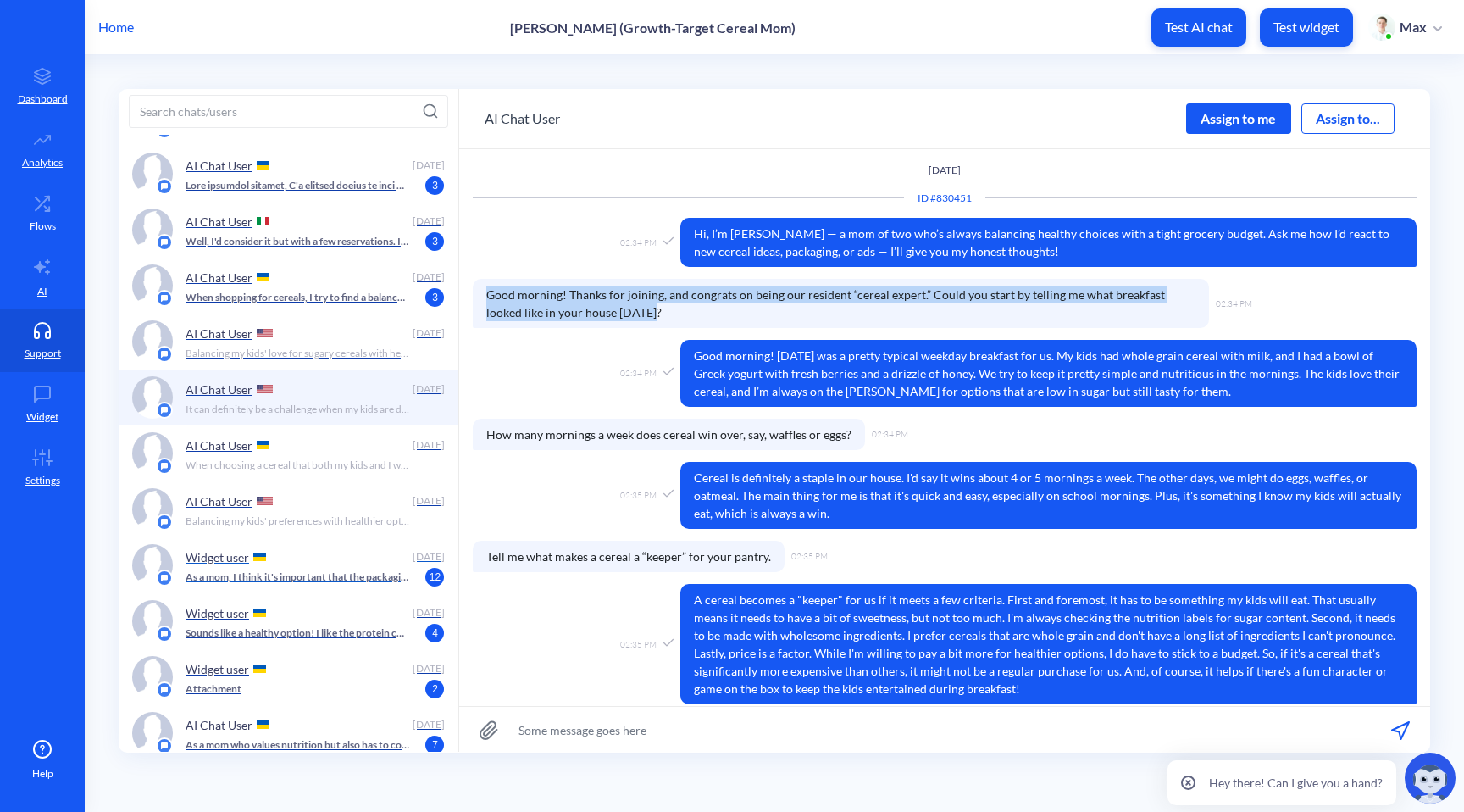
scroll to position [138, 0]
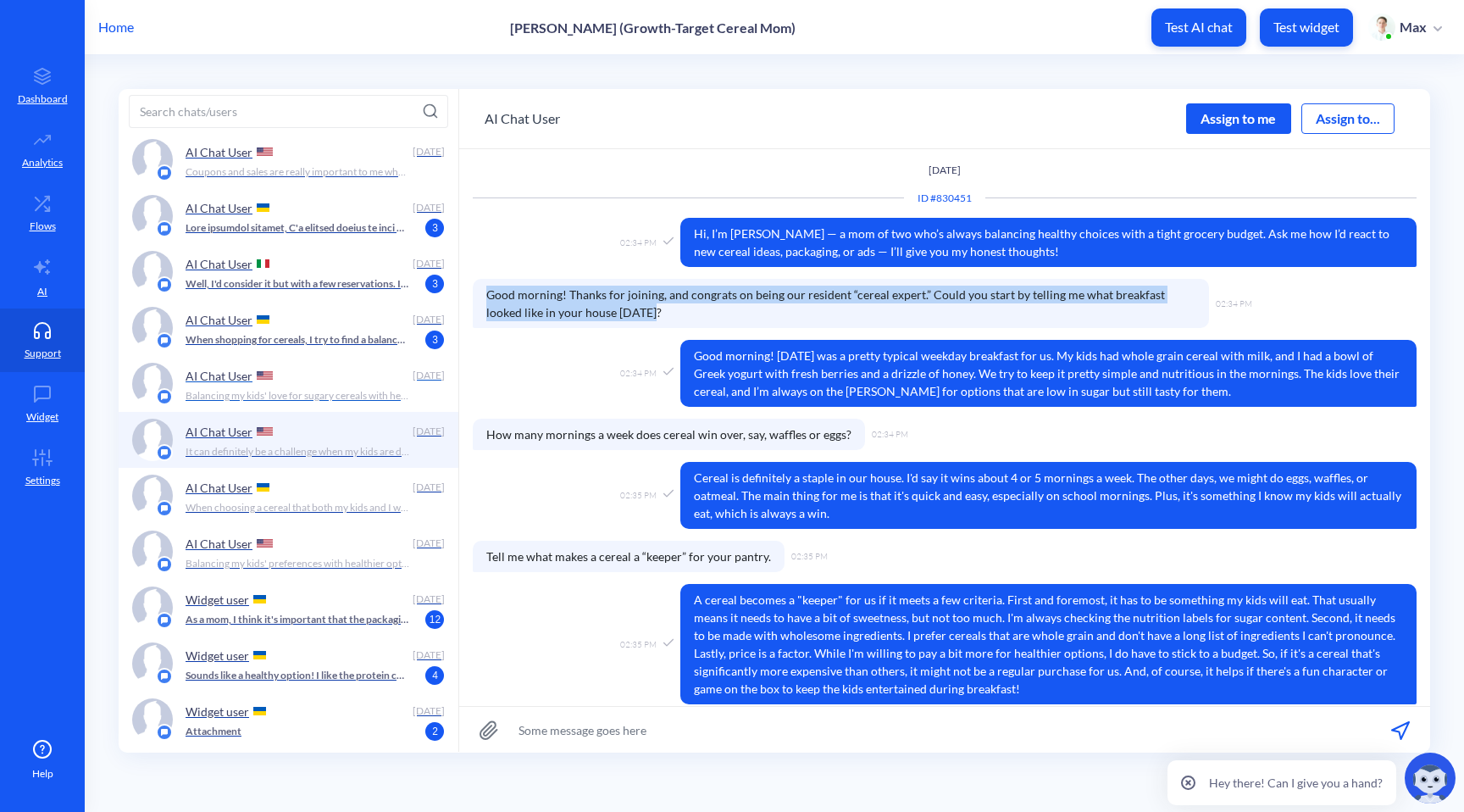
click at [340, 392] on p "Balancing my kids' love for sugary cereals with healthier options can be a bit …" at bounding box center [298, 395] width 225 height 15
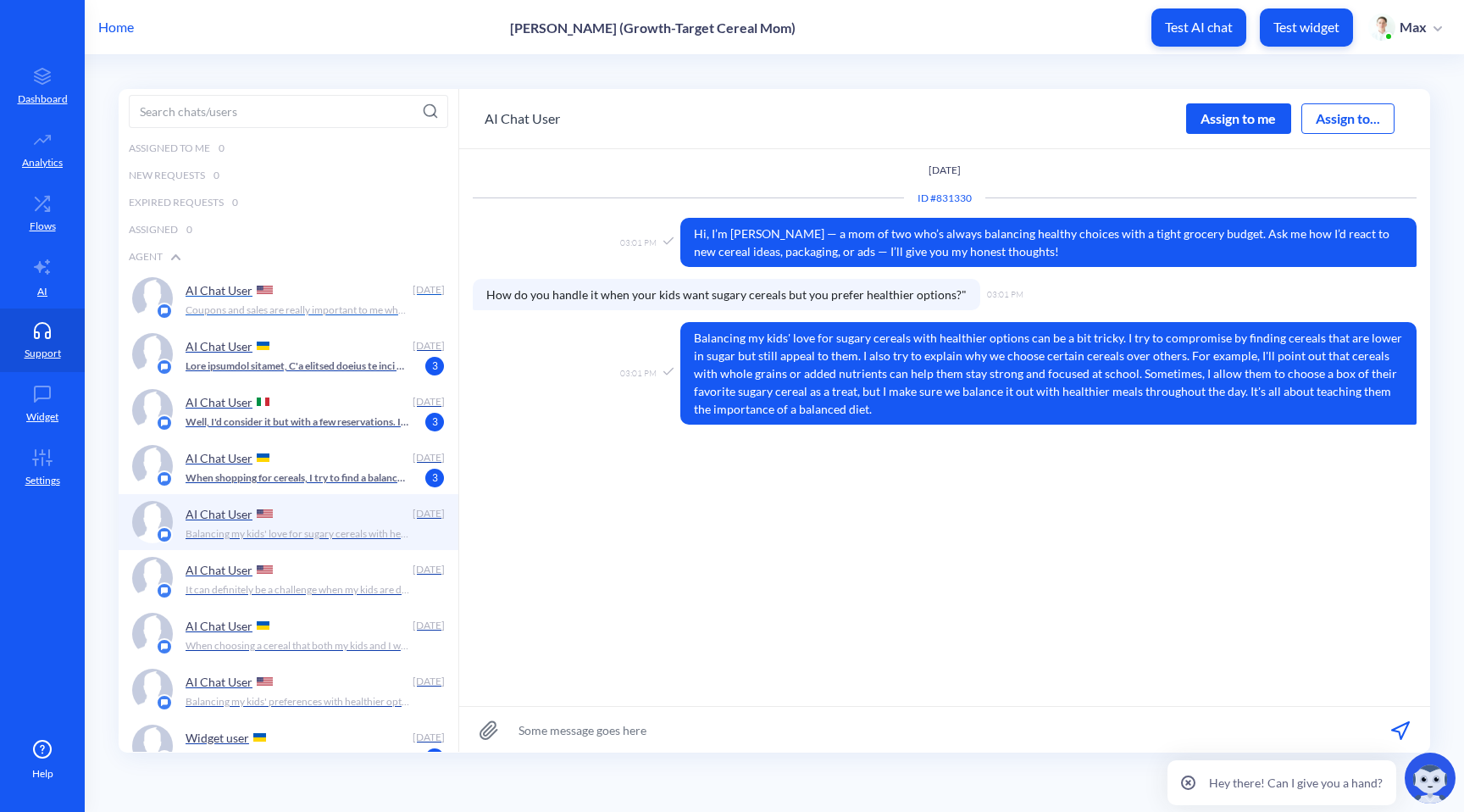
click at [349, 307] on p "Coupons and sales are really important to me when choosing which cereal to buy.…" at bounding box center [298, 310] width 225 height 15
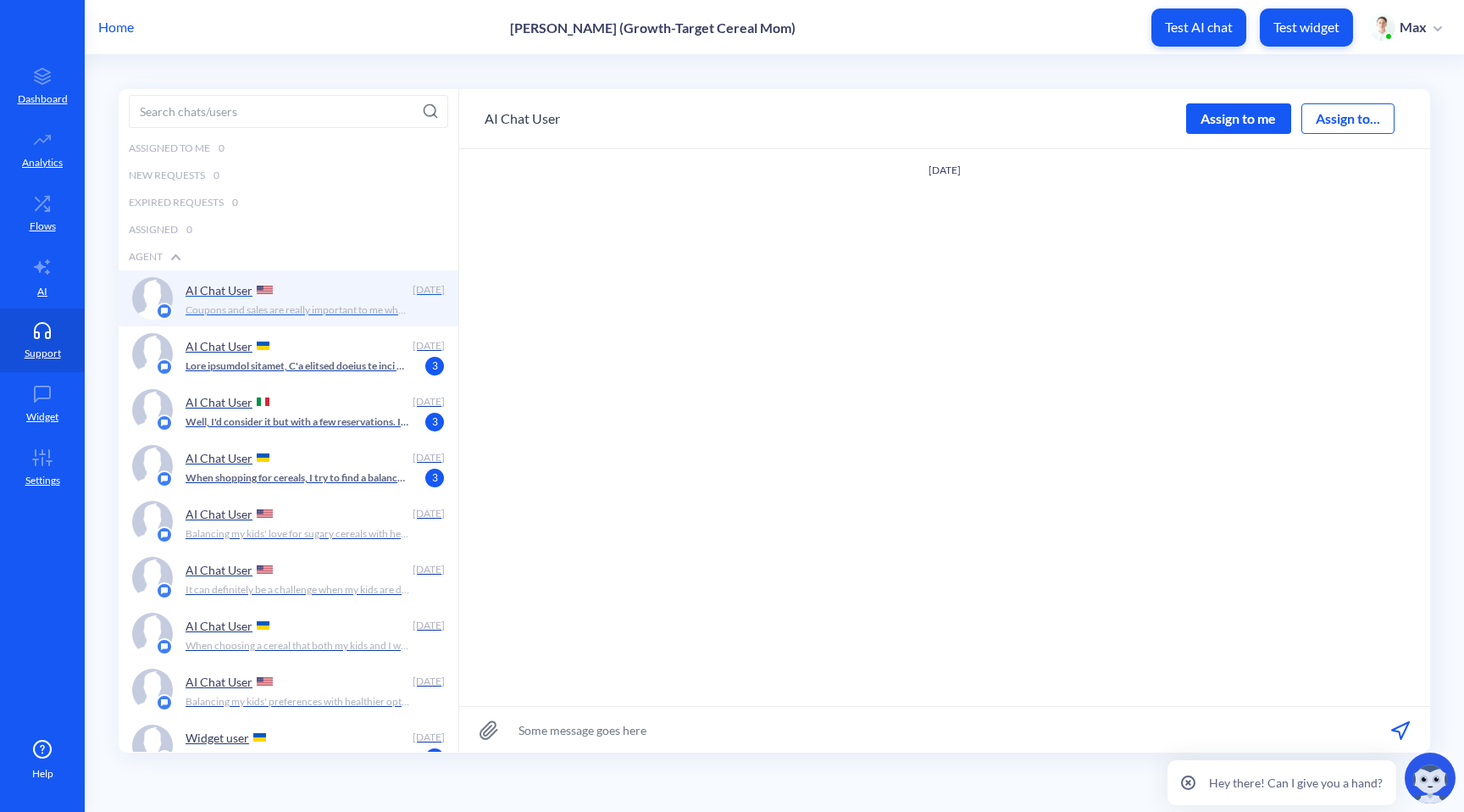
click at [384, 298] on div "AI Chat User" at bounding box center [296, 289] width 221 height 26
click at [355, 351] on div "AI Chat User" at bounding box center [296, 345] width 221 height 26
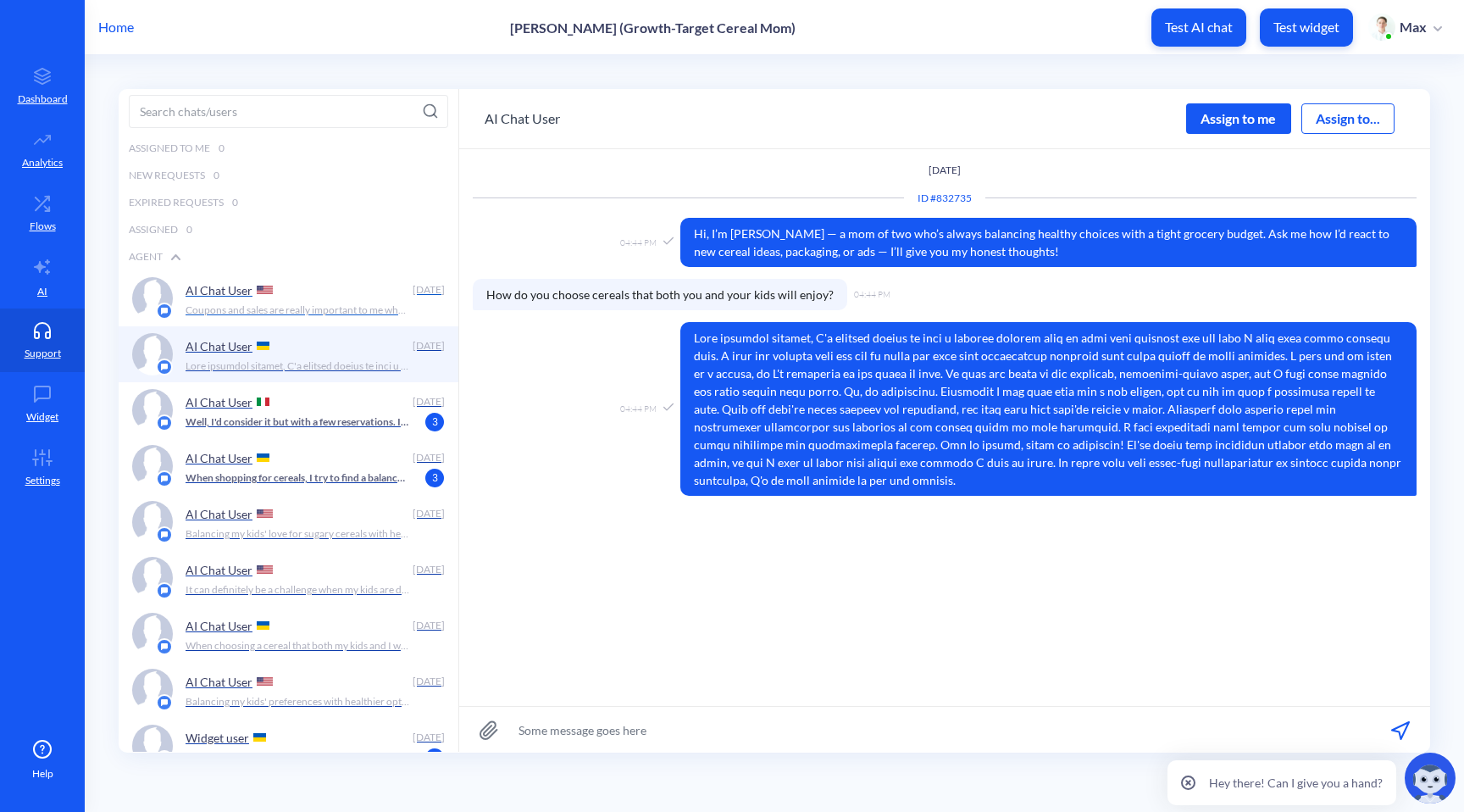
click at [355, 295] on div "AI Chat User" at bounding box center [296, 289] width 221 height 26
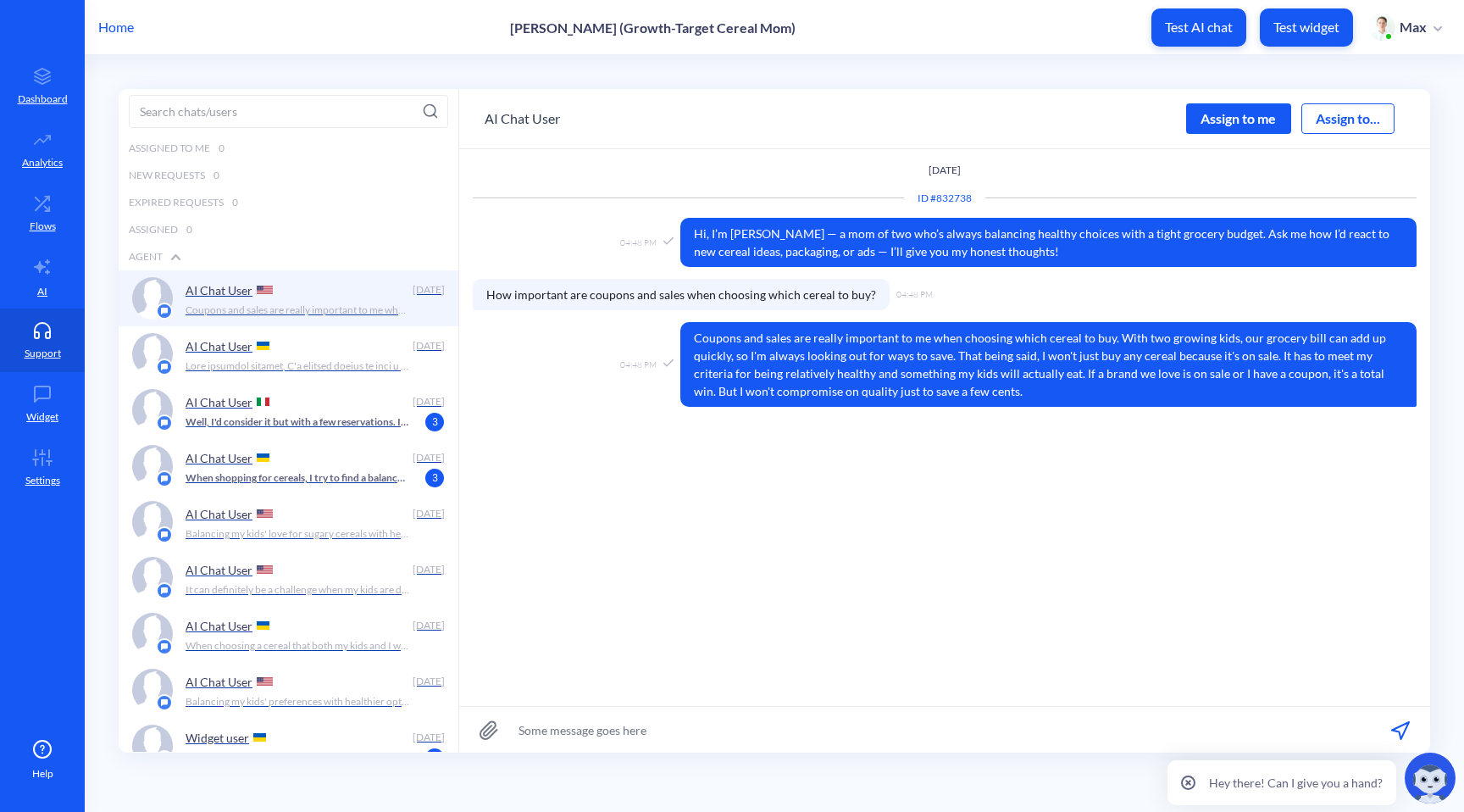
click at [118, 30] on p "Home" at bounding box center [116, 27] width 35 height 20
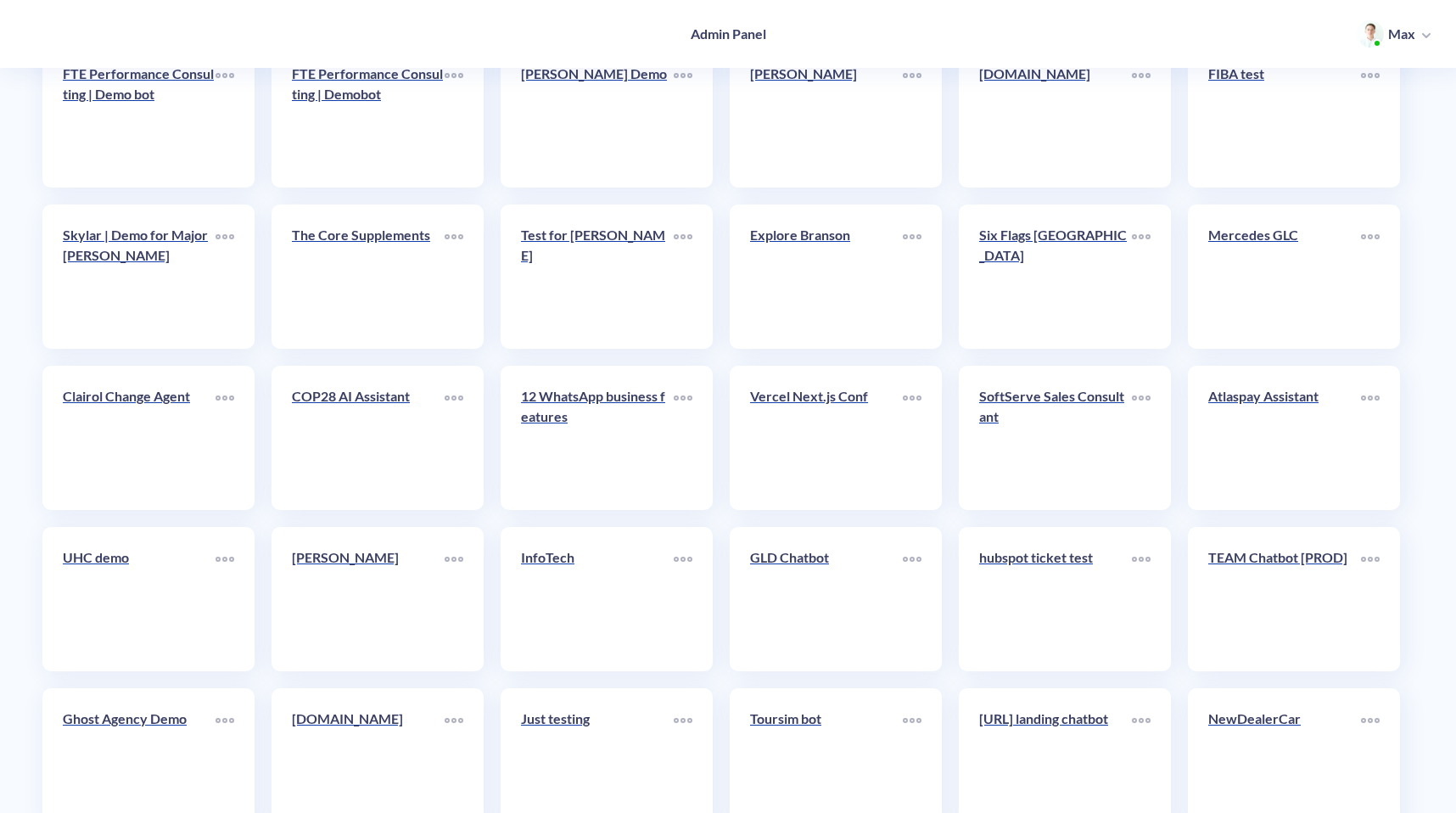
scroll to position [2298, 0]
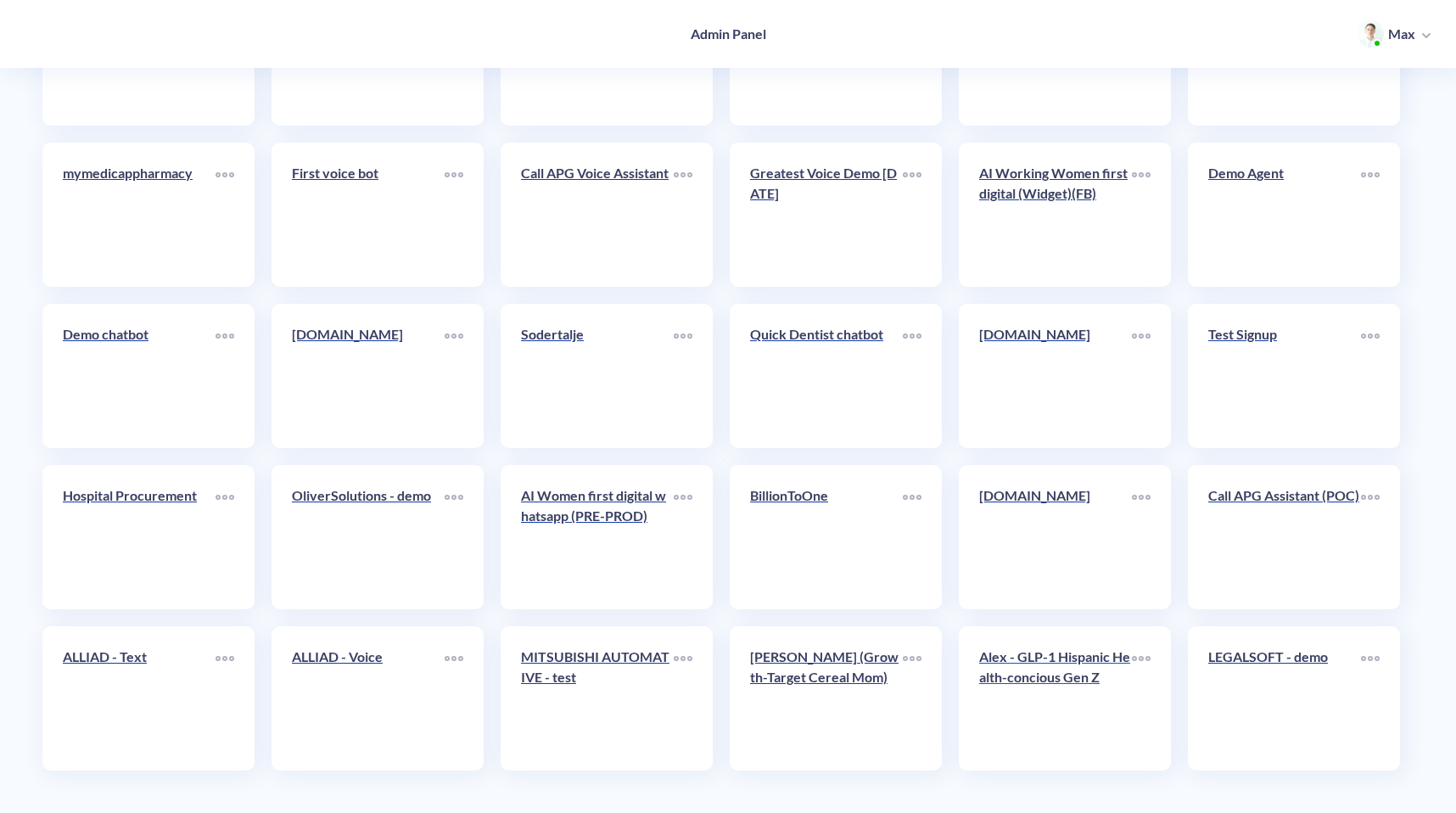
click at [1078, 685] on p "Alex - GLP-1 Hispanic Health-concious Gen Z" at bounding box center [1055, 667] width 152 height 41
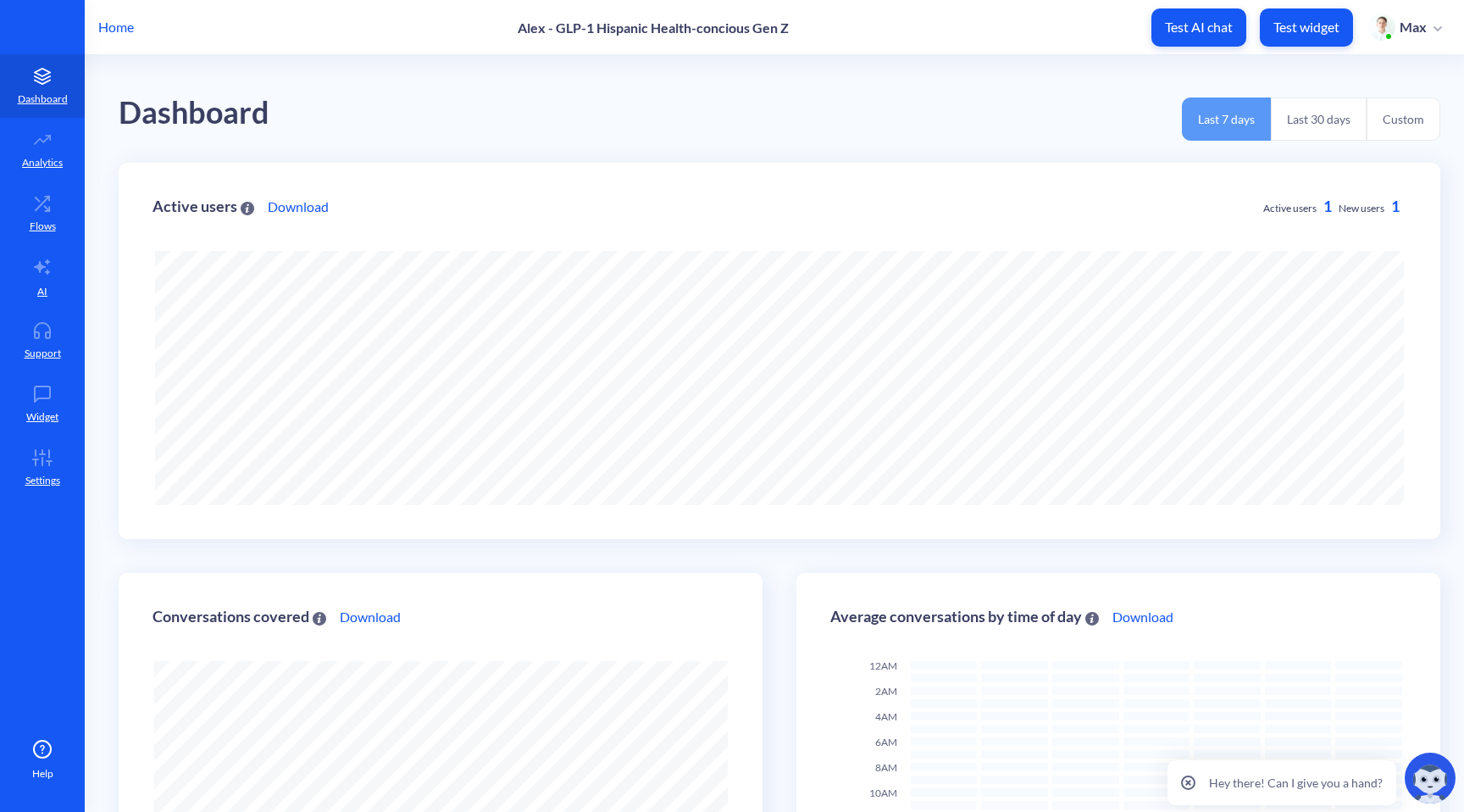
scroll to position [812, 1464]
click at [46, 284] on p "AI" at bounding box center [42, 291] width 10 height 15
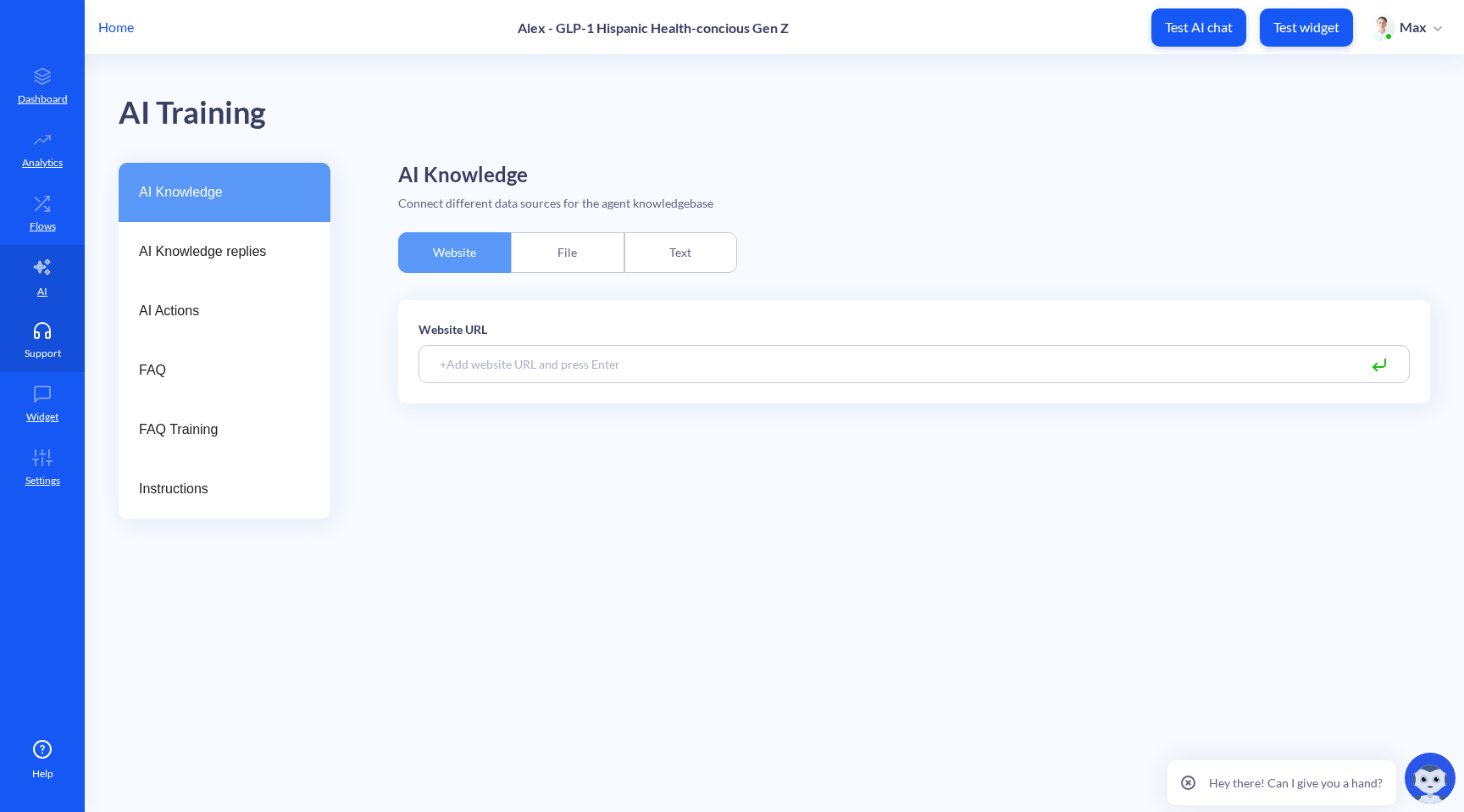
click at [41, 335] on icon at bounding box center [42, 330] width 34 height 17
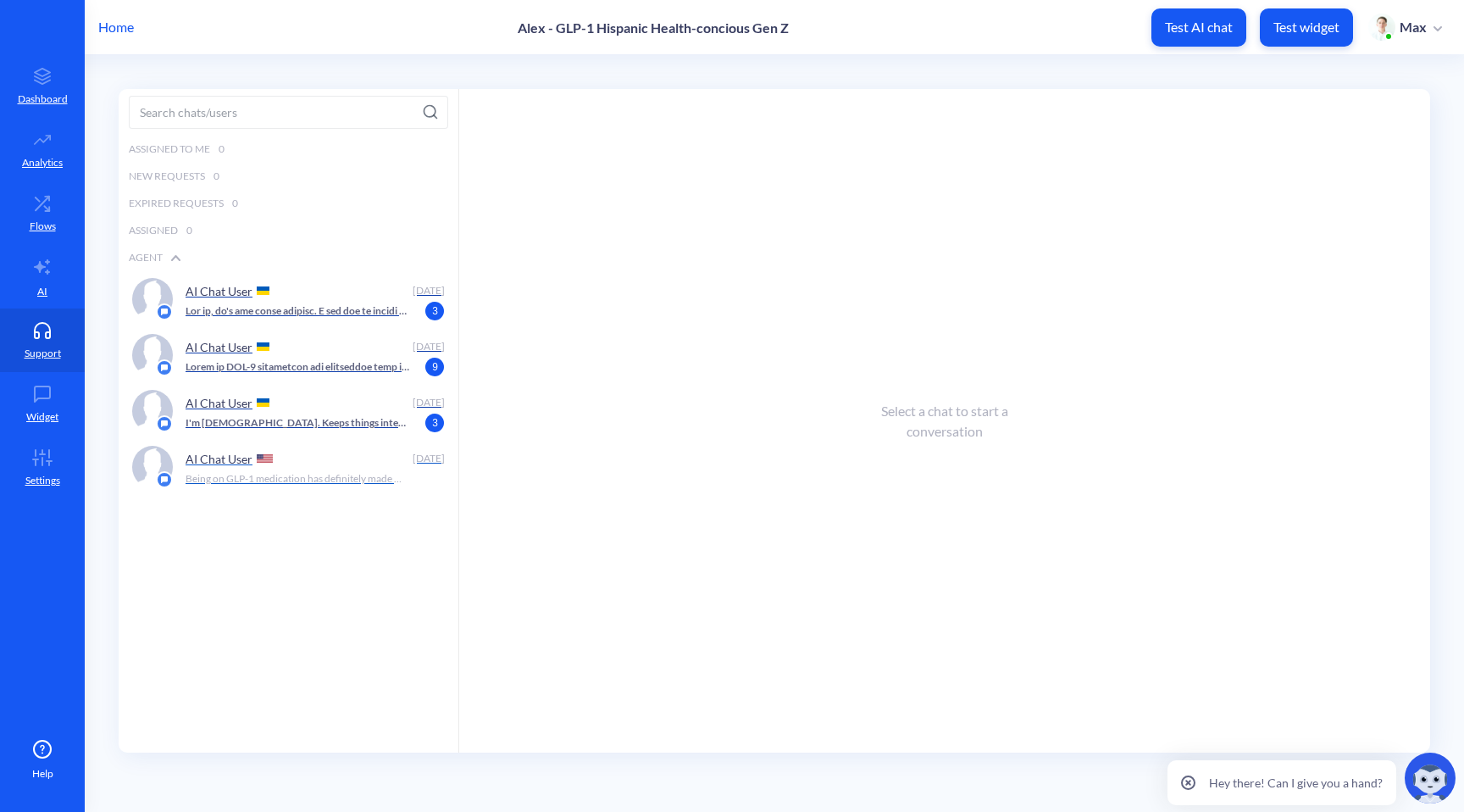
click at [334, 471] on p "Being on GLP-1 medication has definitely made me more conscious about what I ea…" at bounding box center [298, 479] width 225 height 15
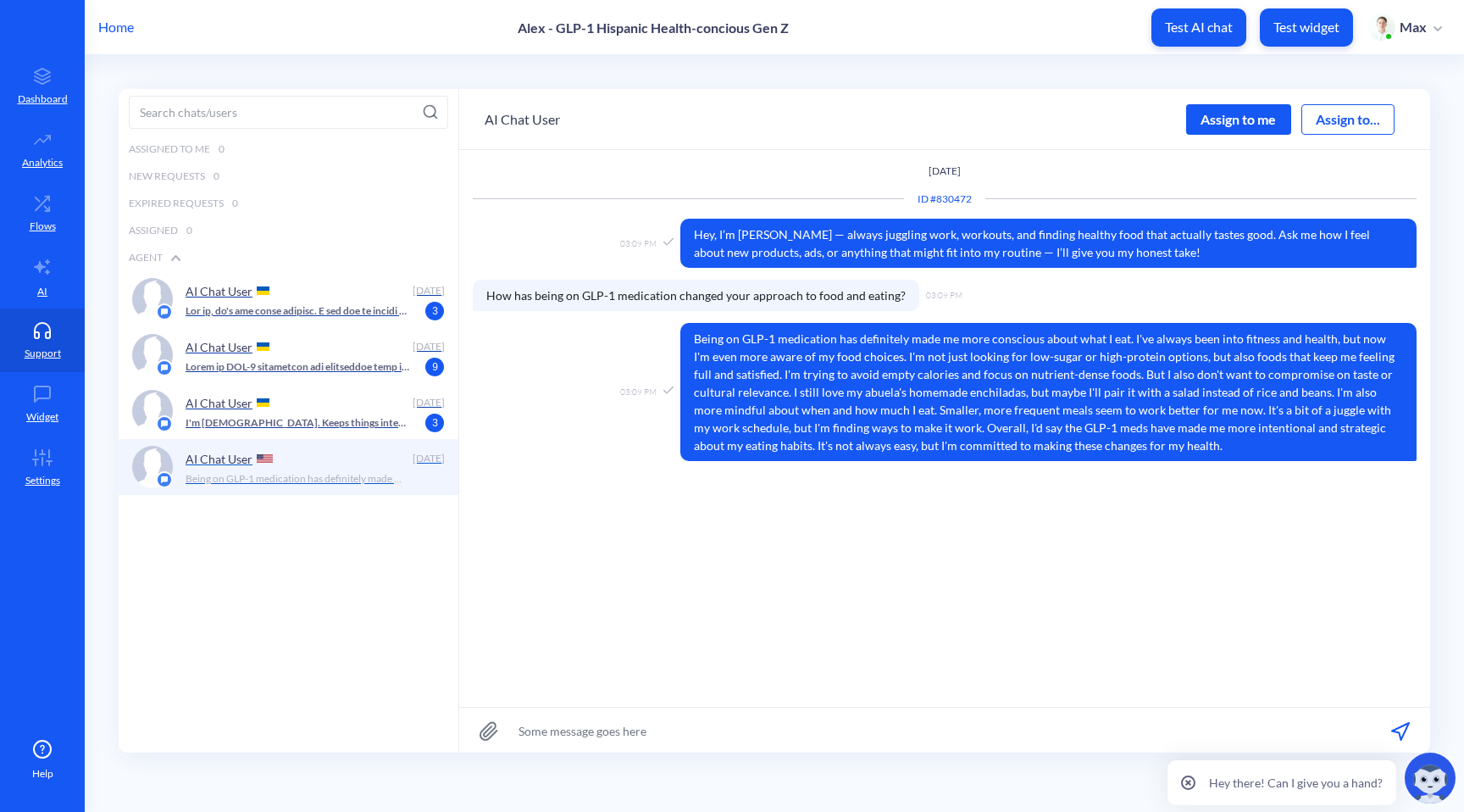
scroll to position [1, 0]
